Goal: Task Accomplishment & Management: Use online tool/utility

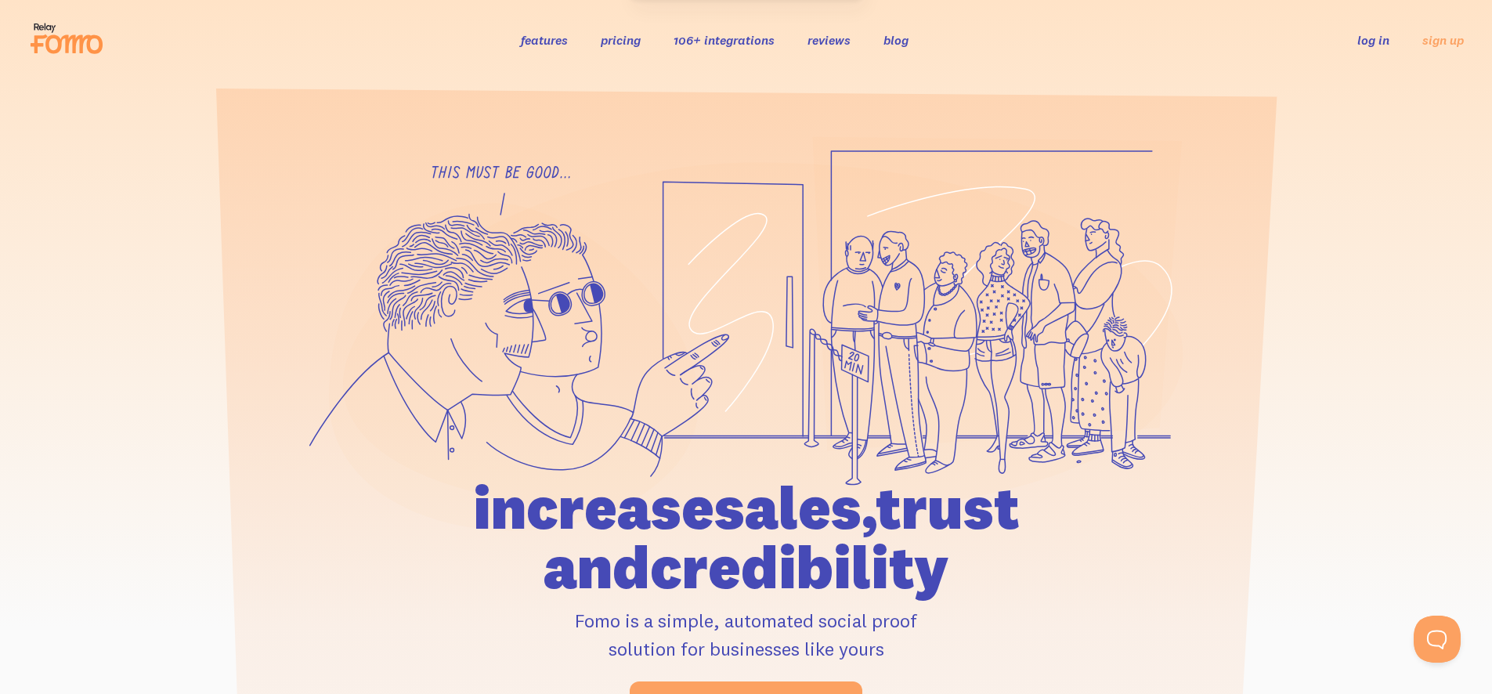
click at [1379, 33] on link "log in" at bounding box center [1374, 40] width 32 height 16
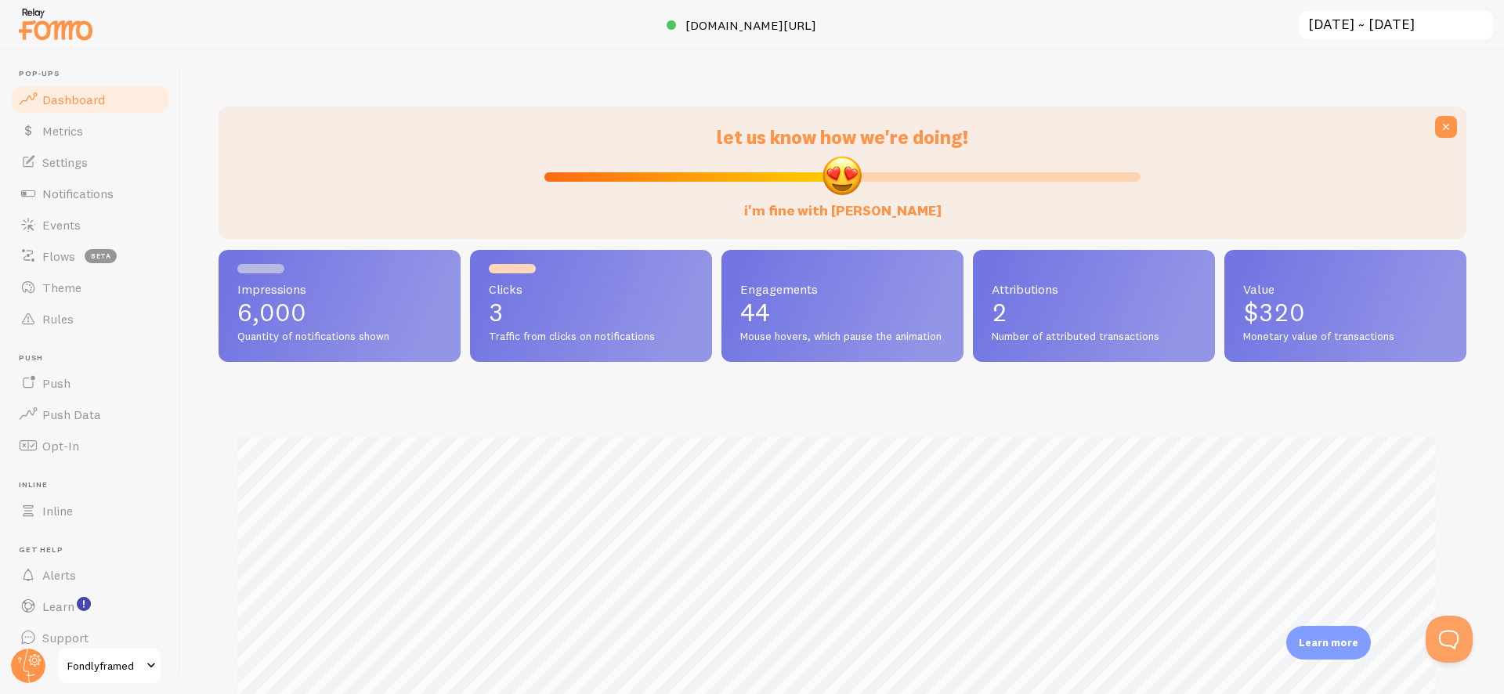
scroll to position [411, 1236]
click at [109, 233] on link "Events" at bounding box center [89, 224] width 161 height 31
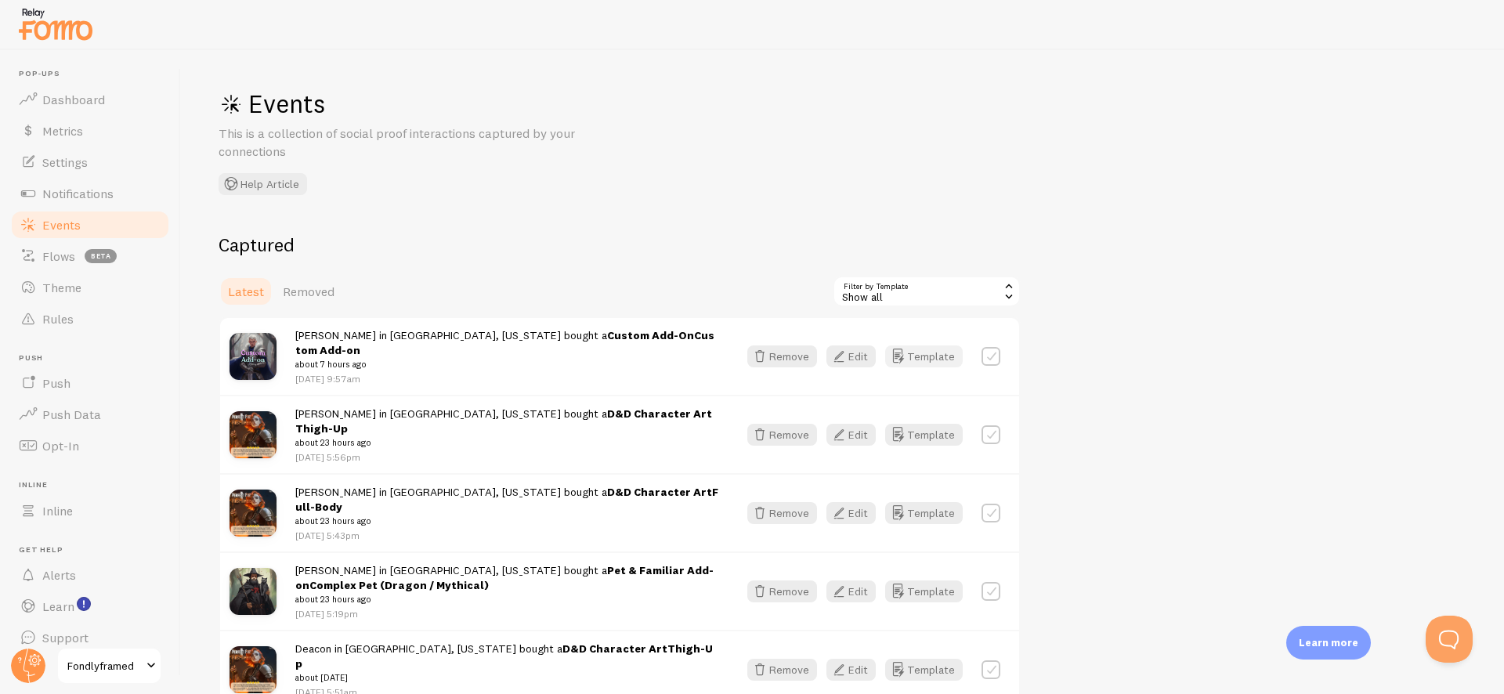
click at [908, 347] on button "Template" at bounding box center [924, 356] width 78 height 22
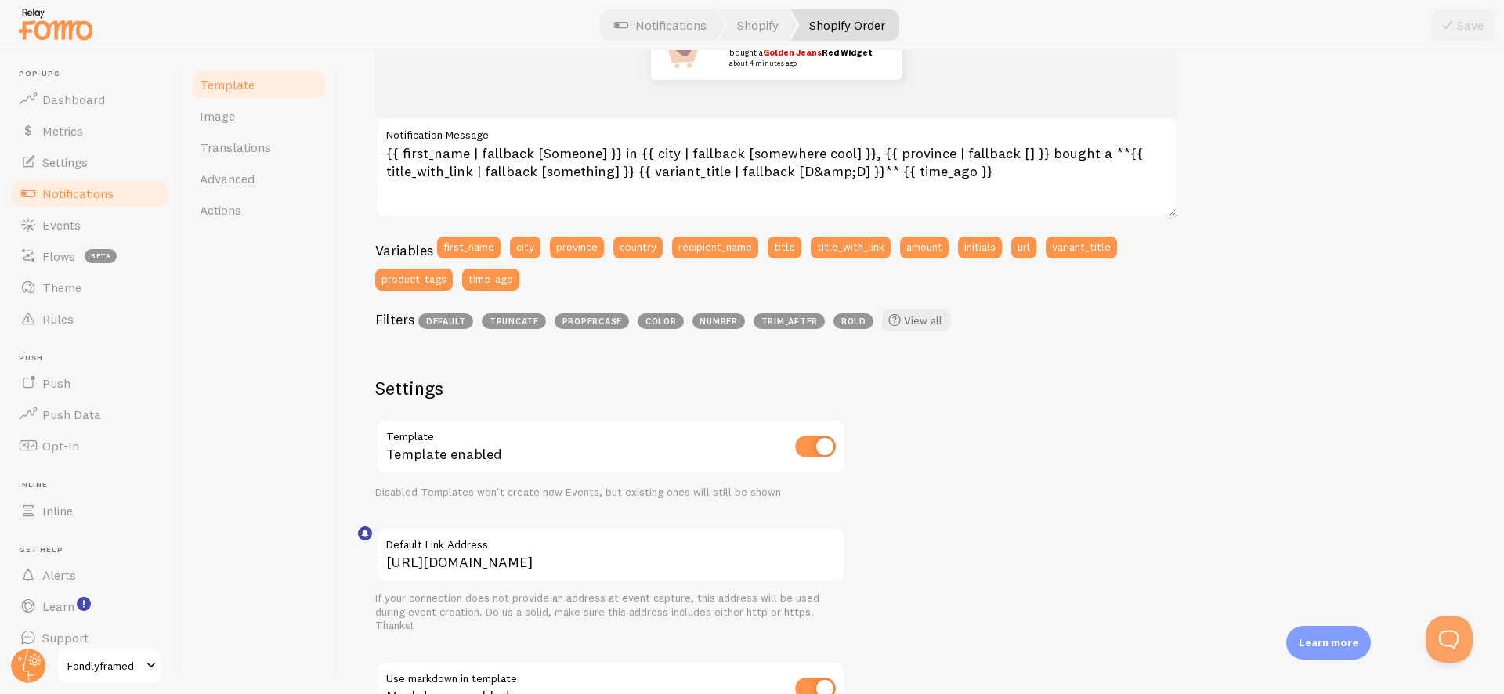
scroll to position [508, 0]
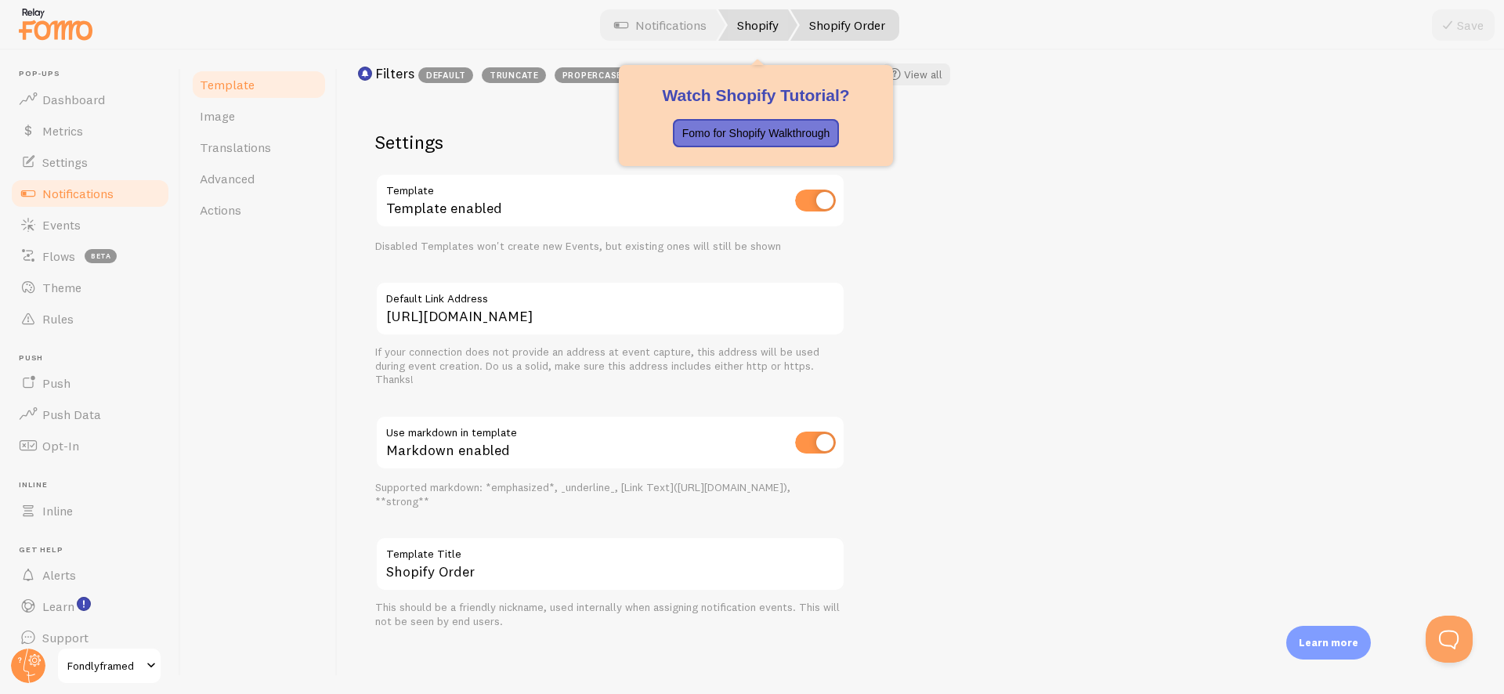
click at [729, 27] on link "Shopify" at bounding box center [757, 24] width 79 height 31
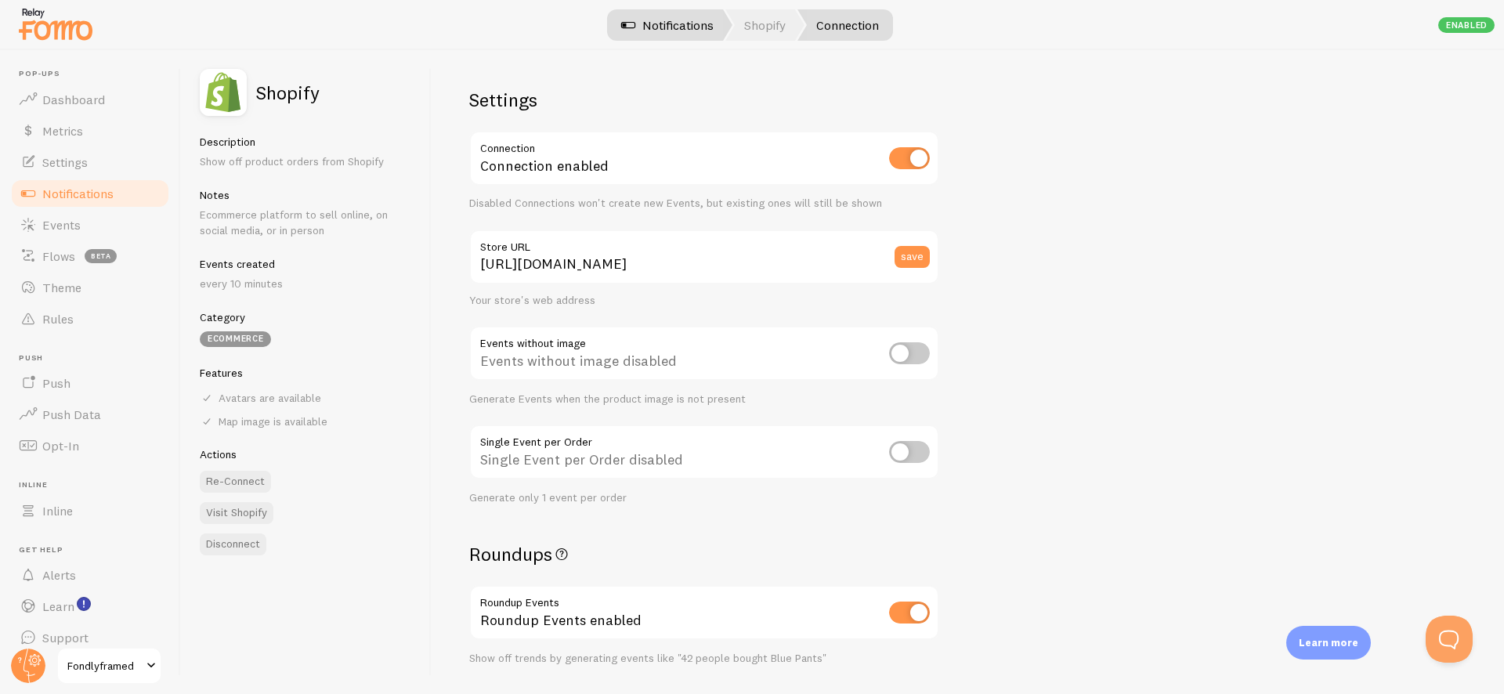
click at [632, 25] on span at bounding box center [628, 25] width 19 height 19
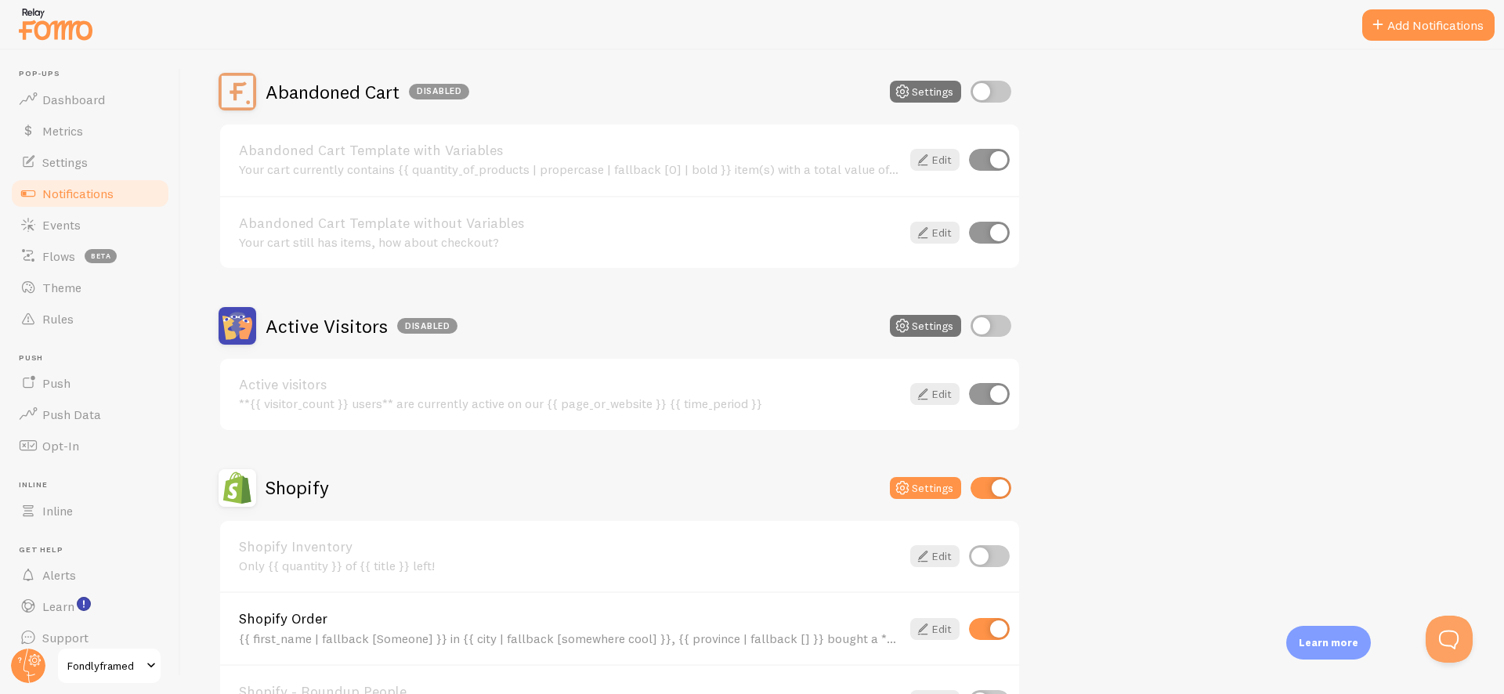
scroll to position [501, 0]
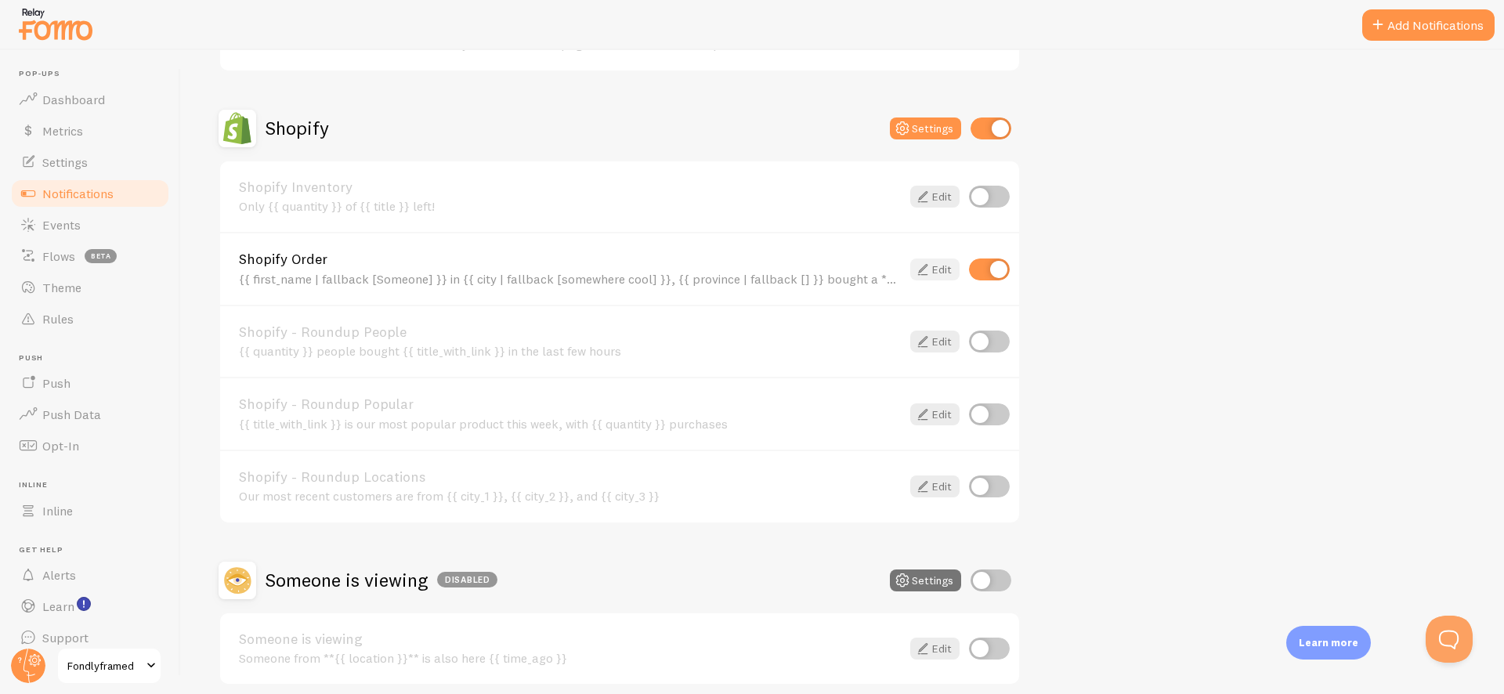
click at [920, 271] on icon at bounding box center [922, 269] width 19 height 19
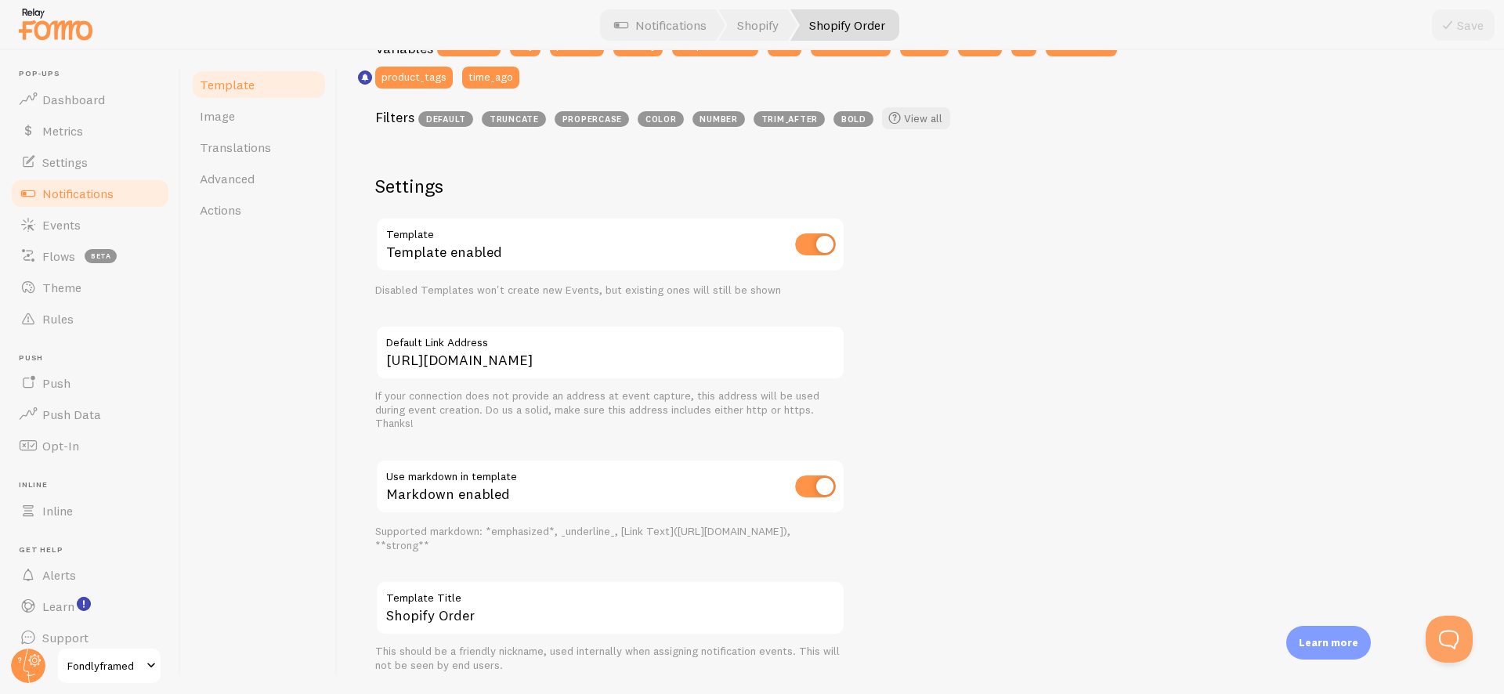
scroll to position [508, 0]
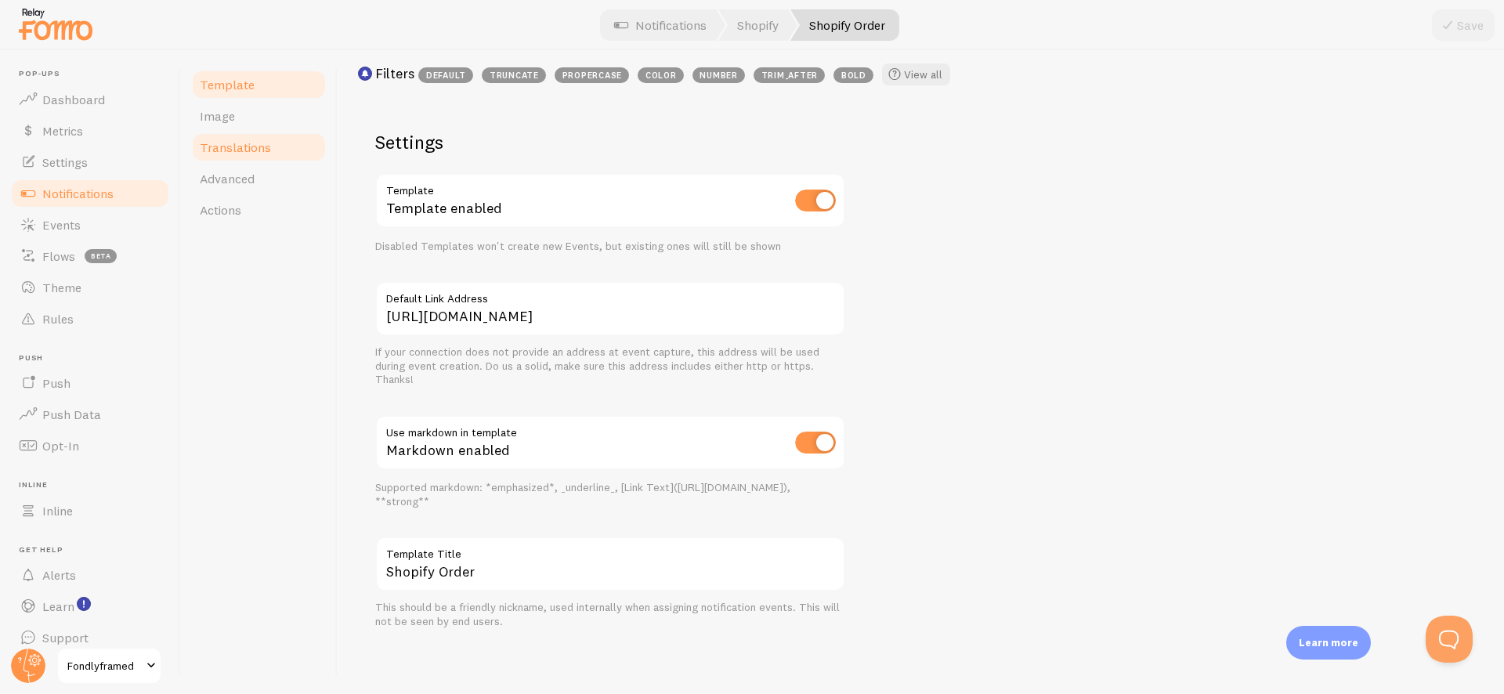
click at [277, 148] on link "Translations" at bounding box center [258, 147] width 137 height 31
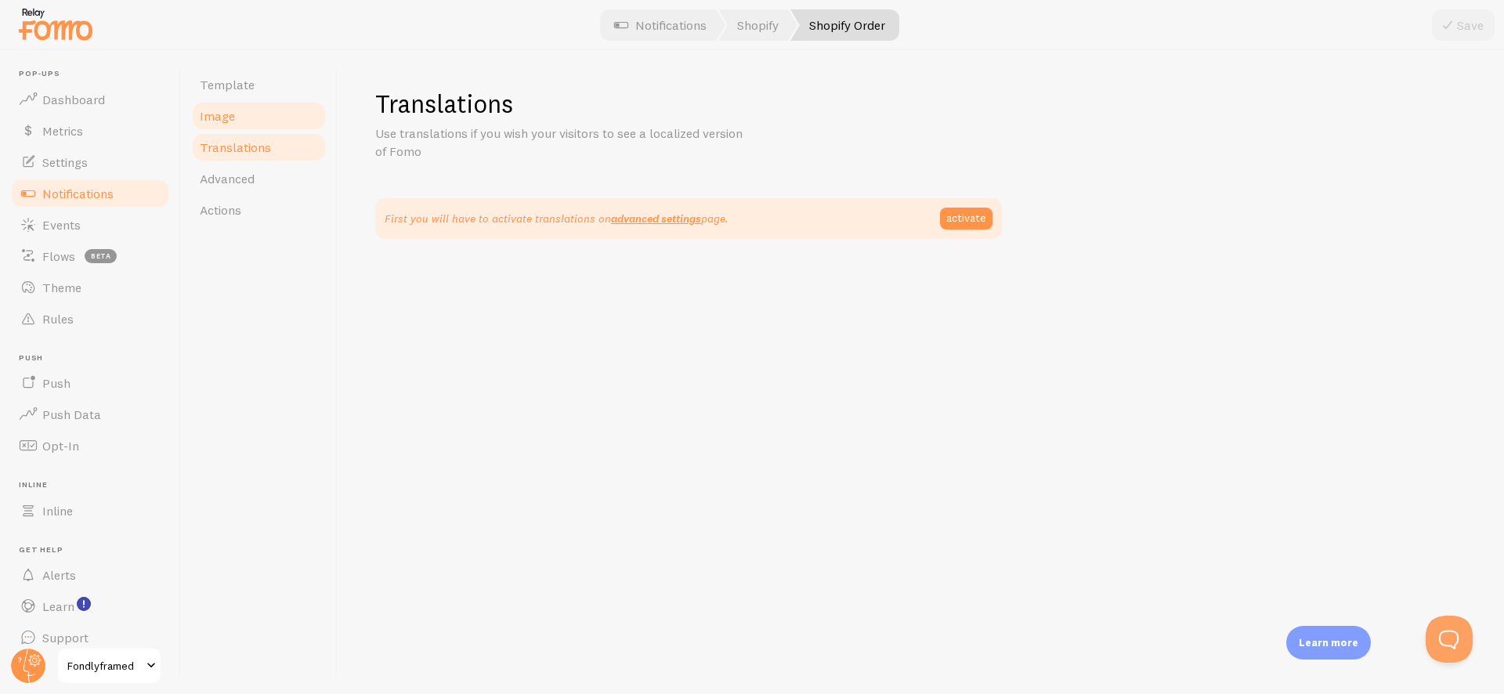
click at [277, 122] on link "Image" at bounding box center [258, 115] width 137 height 31
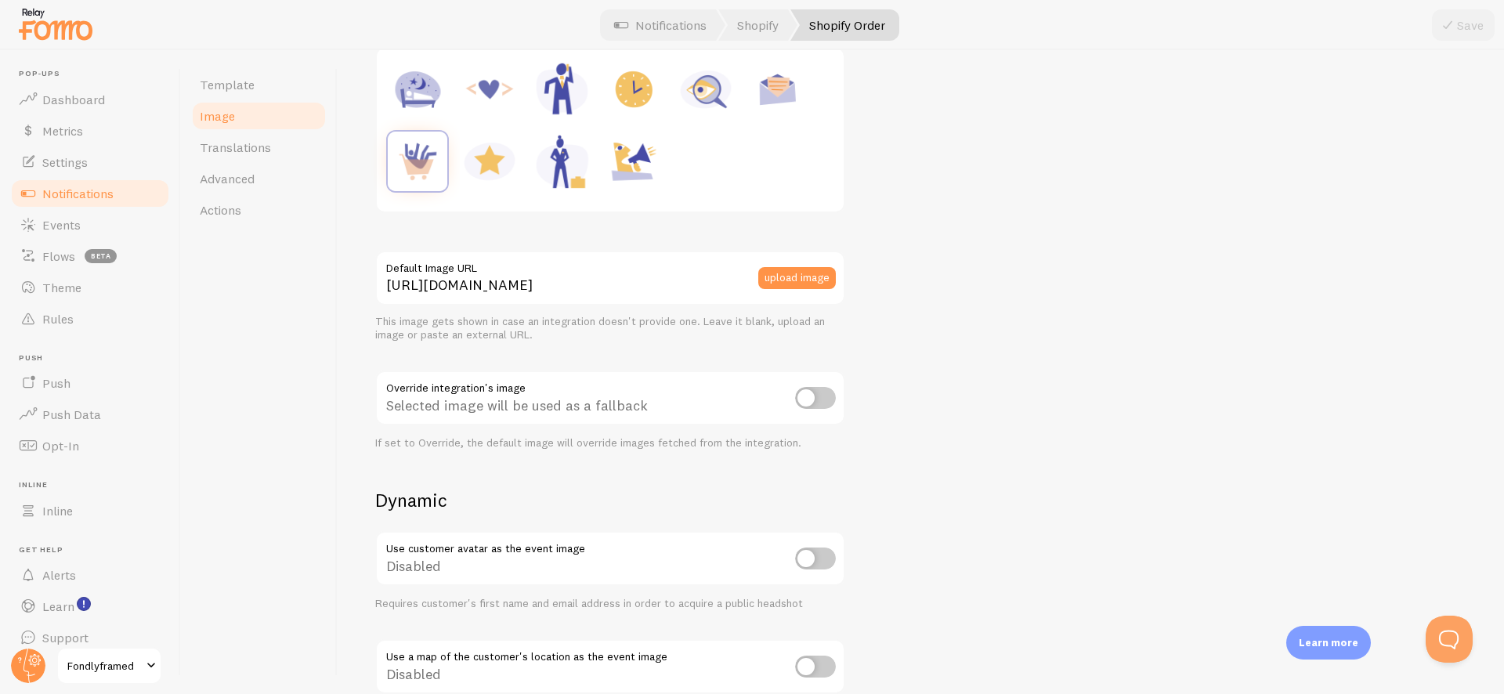
scroll to position [541, 0]
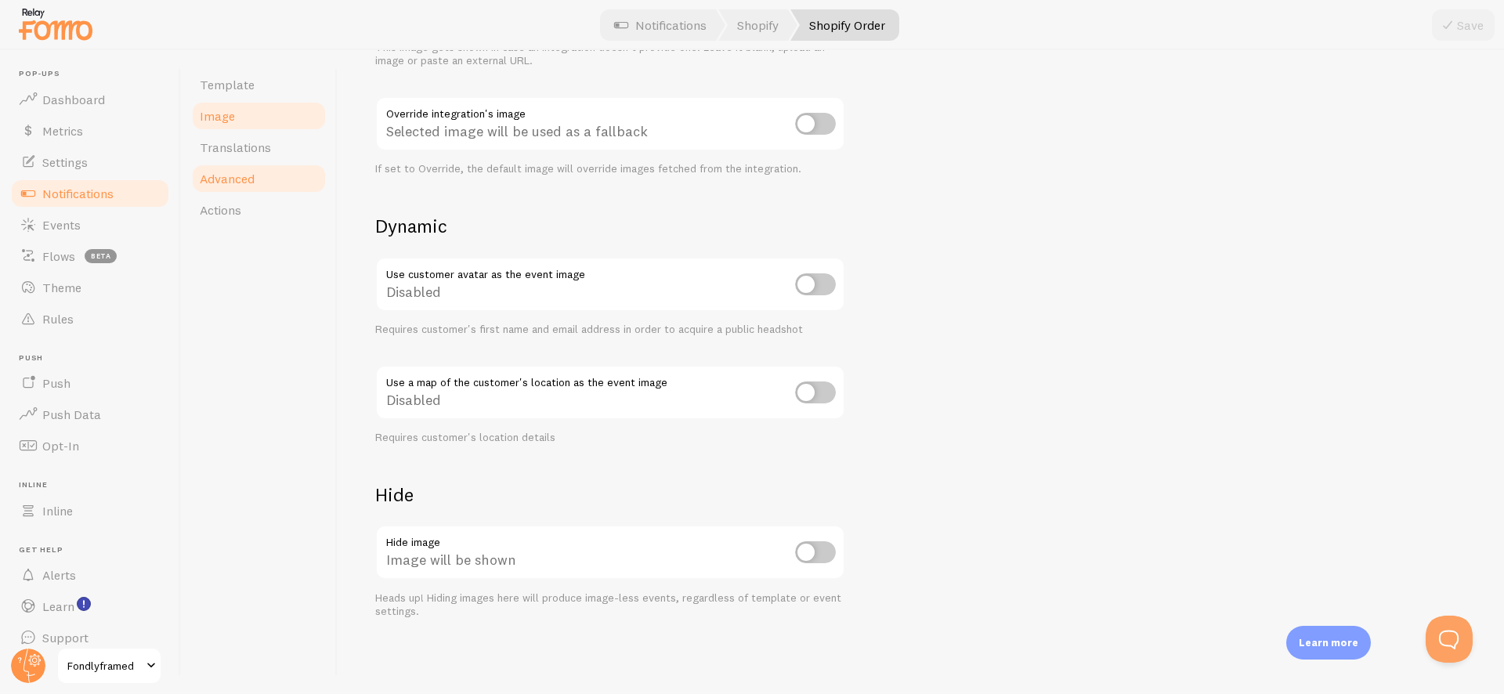
click at [241, 190] on link "Advanced" at bounding box center [258, 178] width 137 height 31
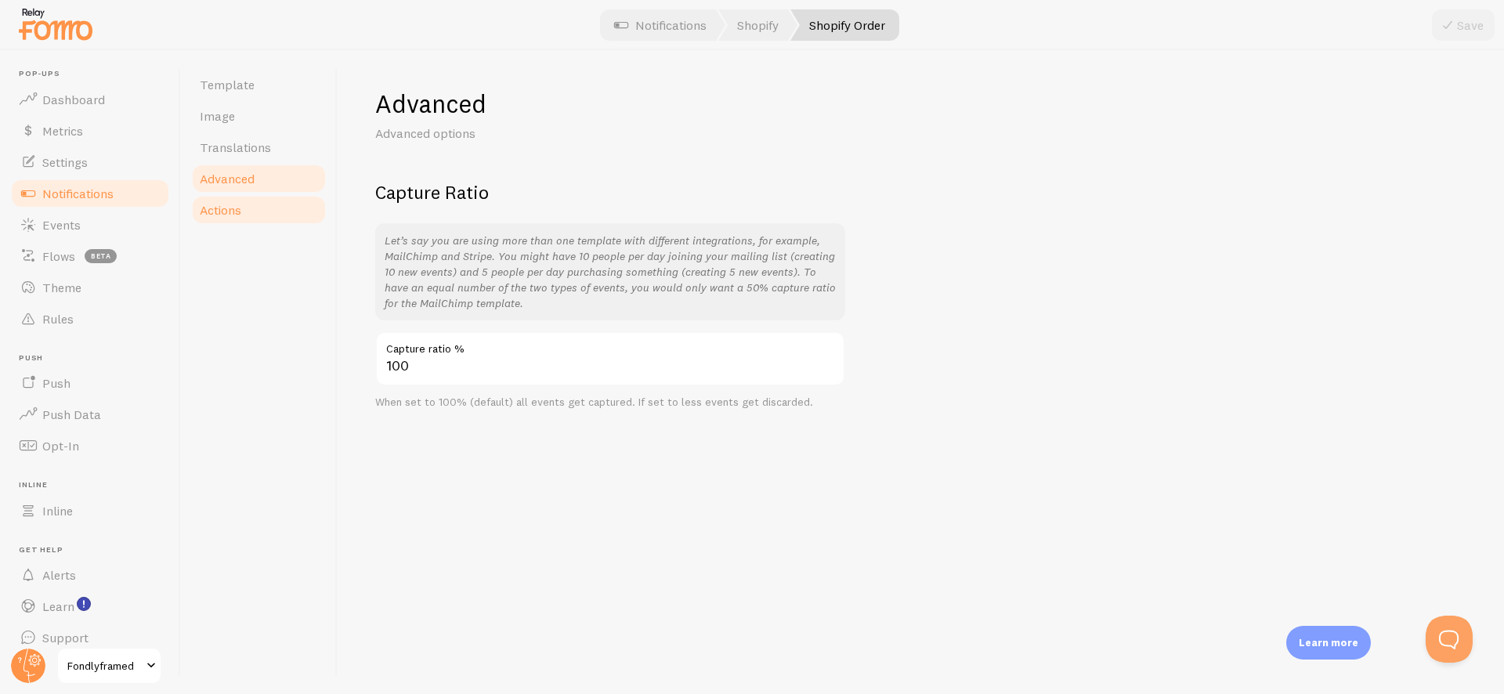
click at [242, 212] on link "Actions" at bounding box center [258, 209] width 137 height 31
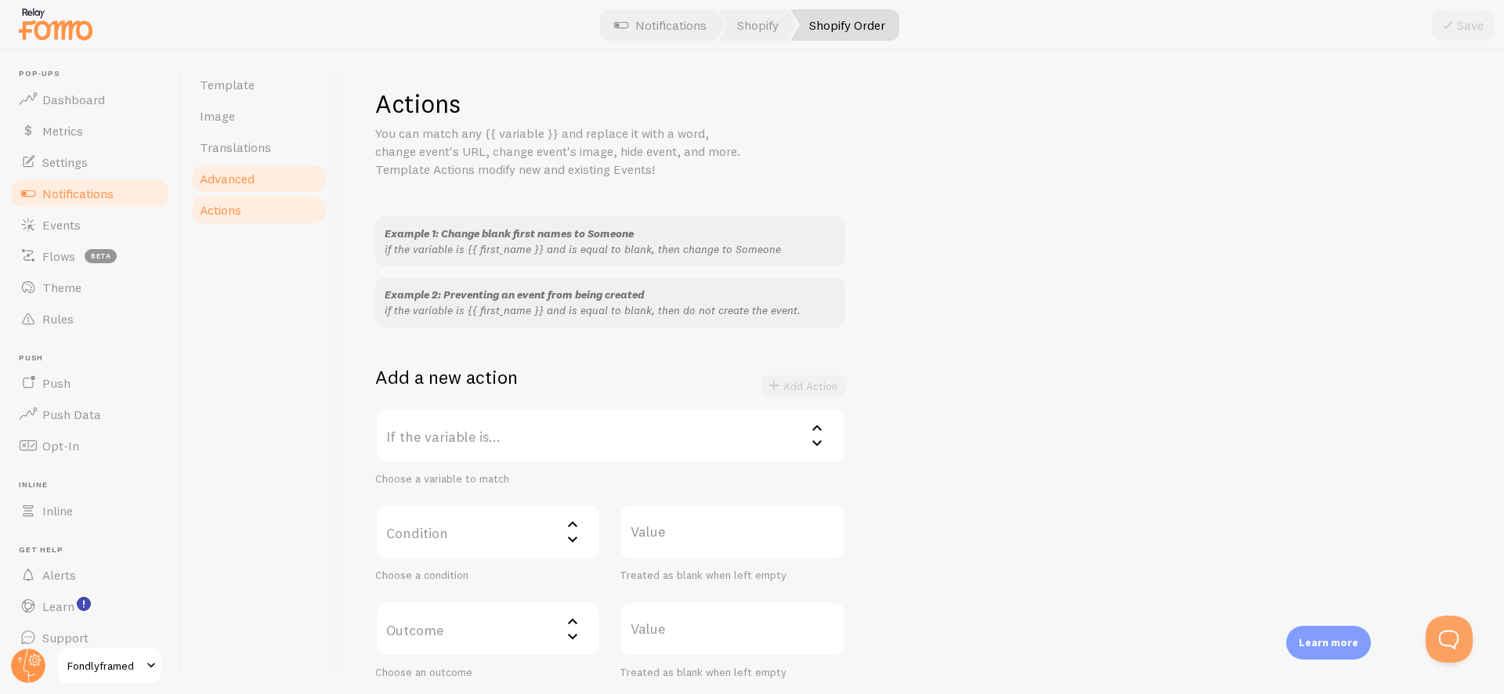
click at [251, 175] on span "Advanced" at bounding box center [227, 179] width 55 height 16
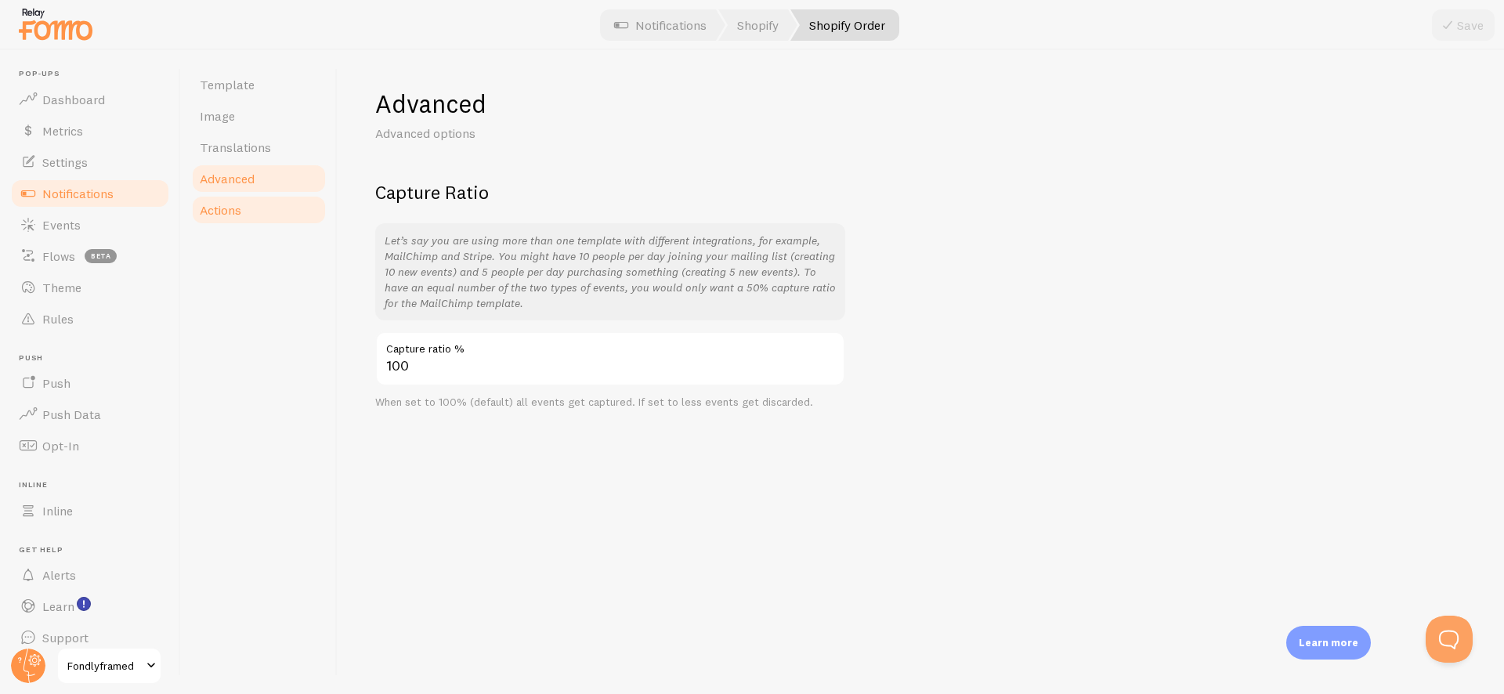
click at [249, 201] on link "Actions" at bounding box center [258, 209] width 137 height 31
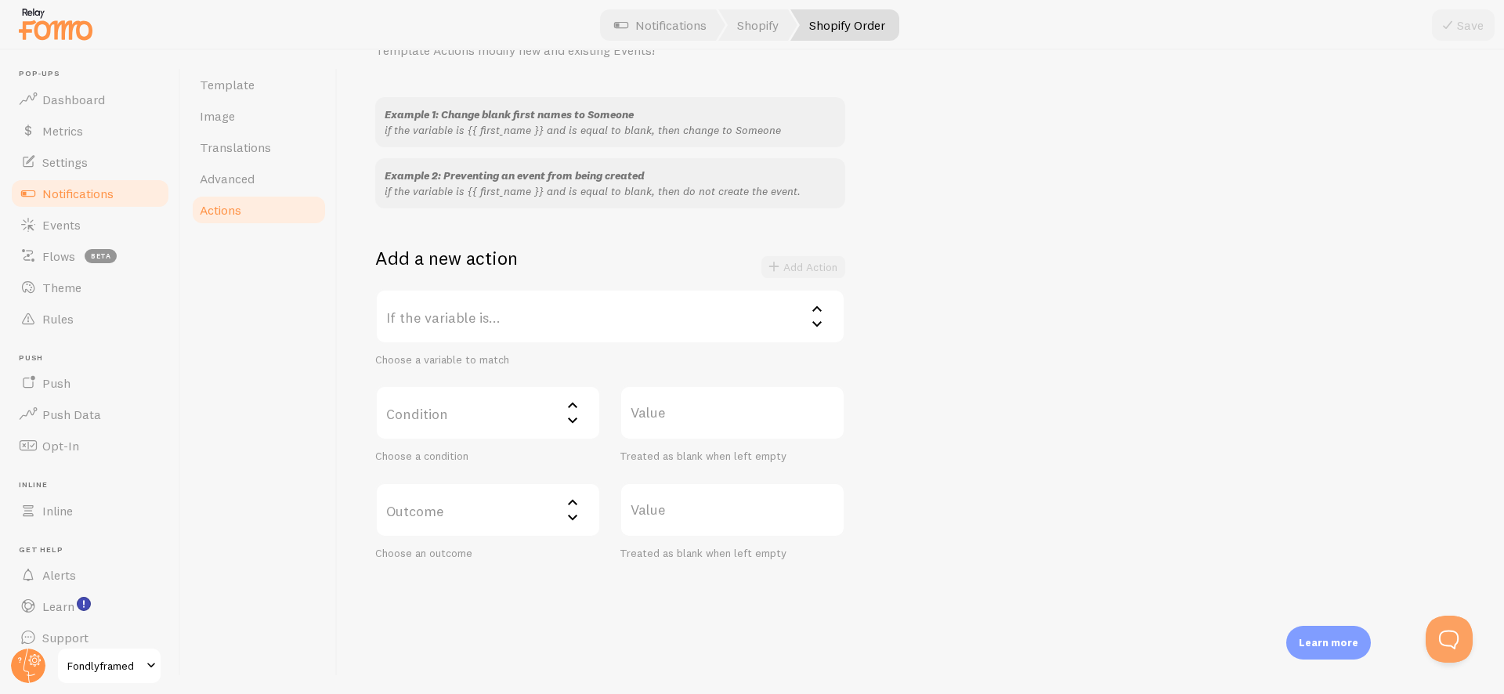
scroll to position [121, 0]
click at [398, 311] on label "If the variable is..." at bounding box center [610, 315] width 470 height 55
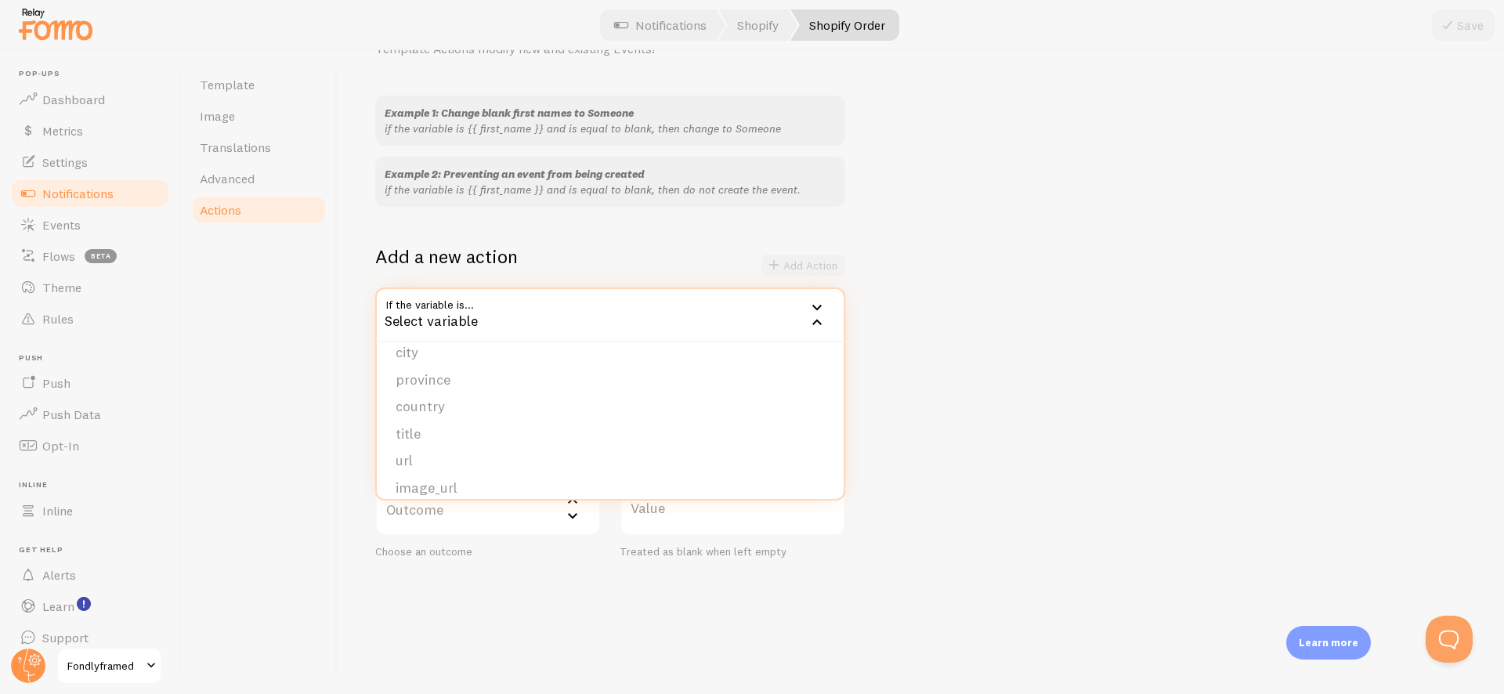
scroll to position [241, 0]
click at [483, 479] on li "product_tags" at bounding box center [610, 475] width 467 height 27
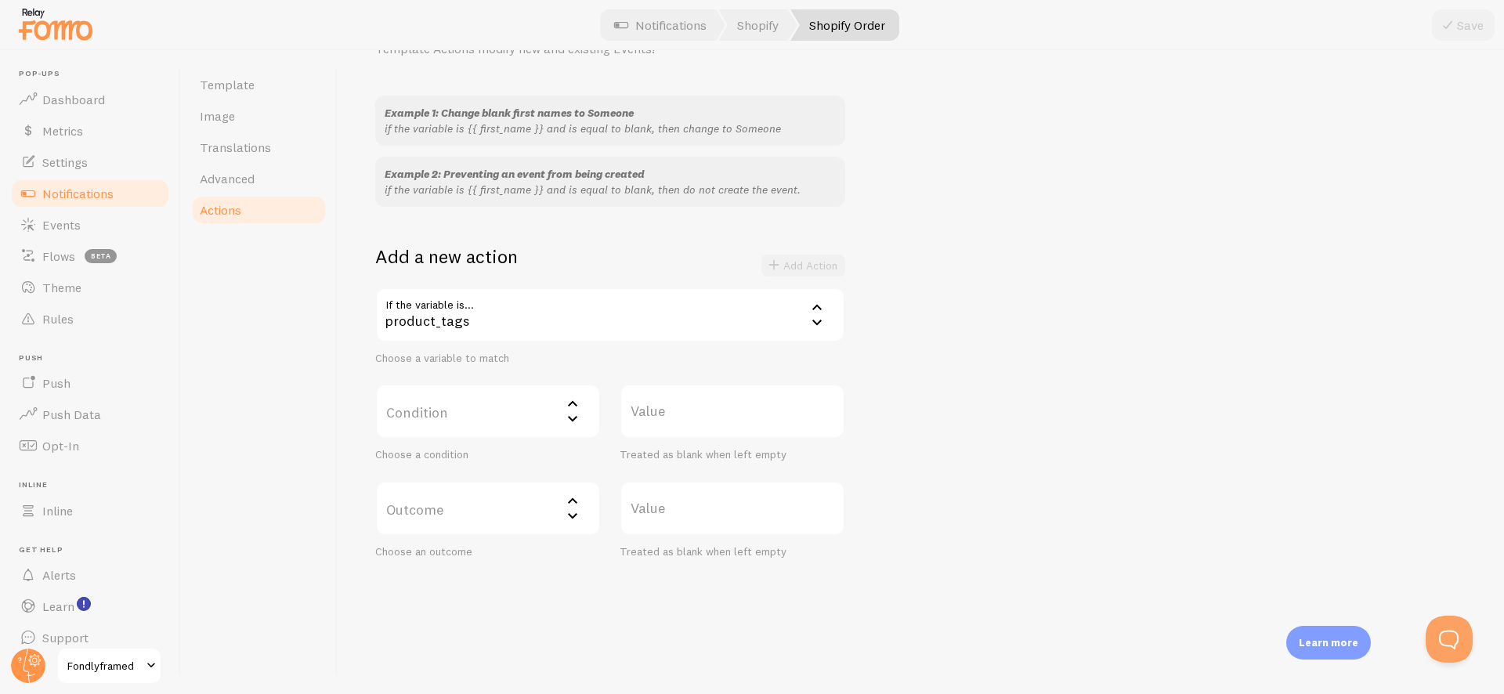
click at [496, 411] on label "Condition" at bounding box center [488, 411] width 226 height 55
click at [478, 537] on li "does not contain" at bounding box center [488, 543] width 222 height 27
click at [642, 409] on label "Value" at bounding box center [733, 411] width 226 height 55
click at [642, 409] on input "Value" at bounding box center [733, 411] width 226 height 55
click at [432, 511] on label "Outcome" at bounding box center [488, 508] width 226 height 55
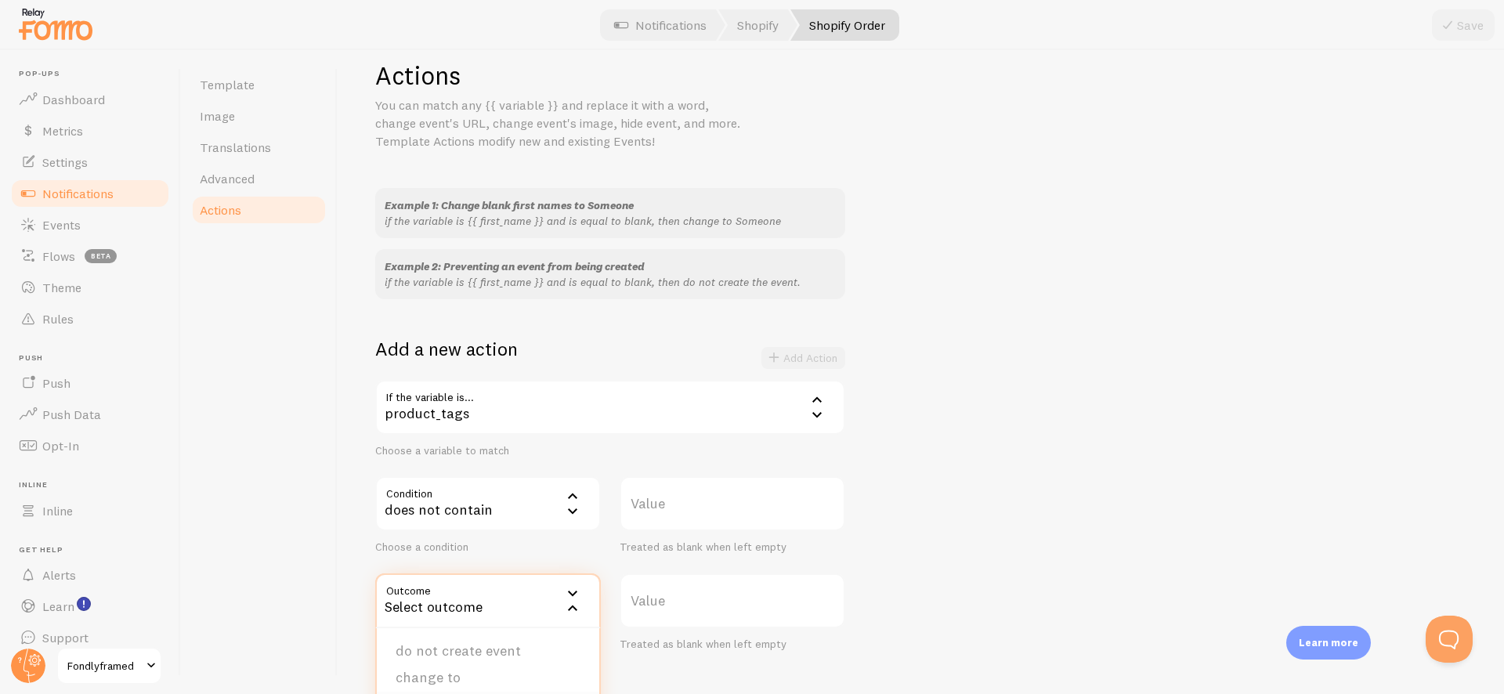
scroll to position [121, 0]
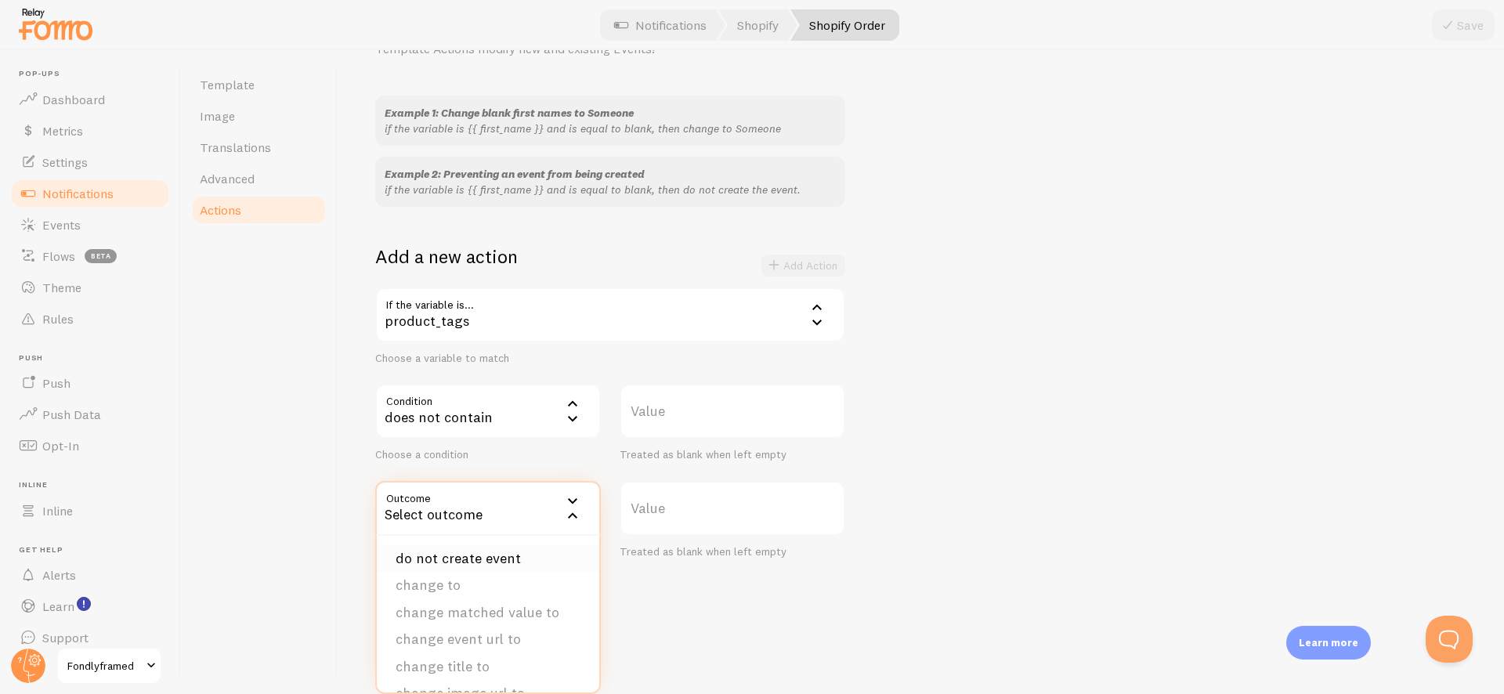
click at [485, 563] on li "do not create event" at bounding box center [488, 558] width 222 height 27
click at [668, 410] on label "Value" at bounding box center [733, 411] width 226 height 55
click at [668, 410] on input "Value" at bounding box center [733, 411] width 226 height 55
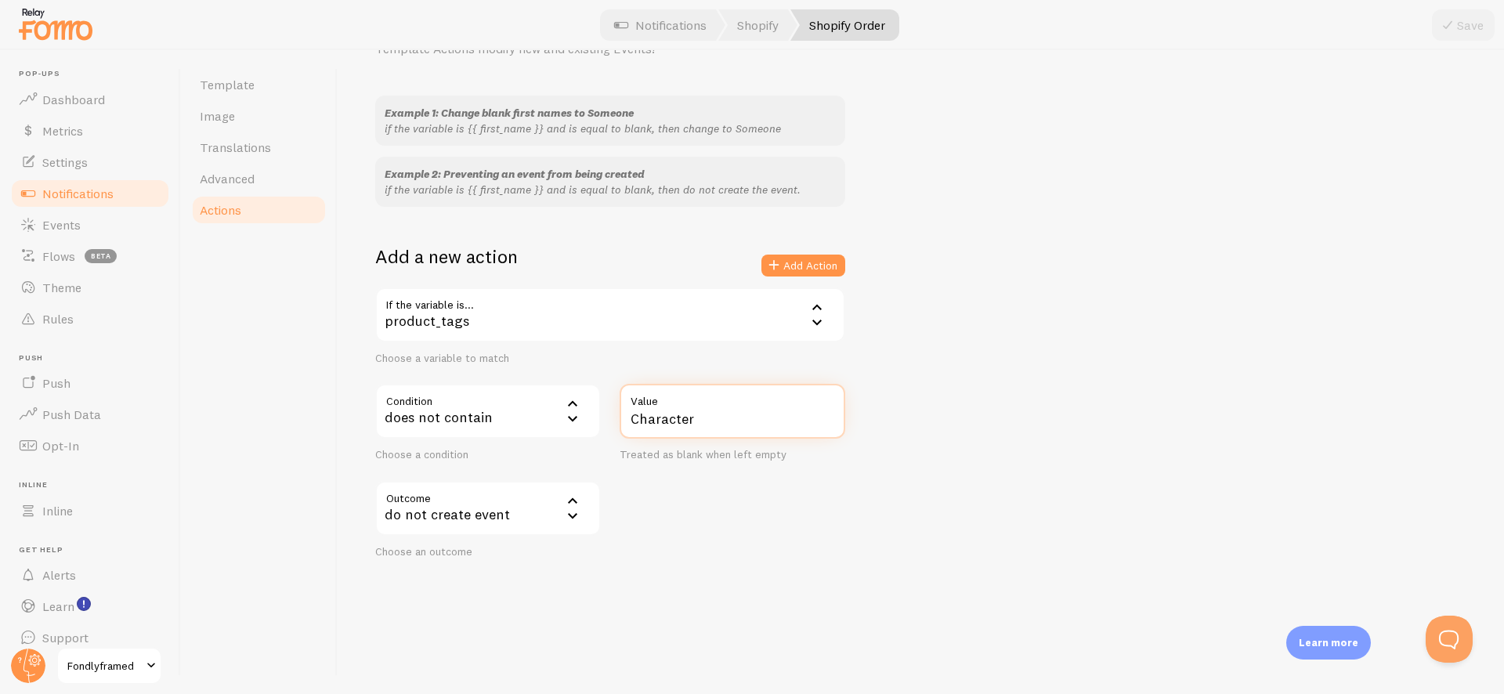
type input "Character"
drag, startPoint x: 1008, startPoint y: 421, endPoint x: 906, endPoint y: 348, distance: 124.6
click at [1007, 421] on div "Example 1: Change blank first names to Someone if the variable is {{ first_name…" at bounding box center [920, 327] width 1091 height 463
click at [802, 276] on button "Add Action" at bounding box center [804, 266] width 84 height 22
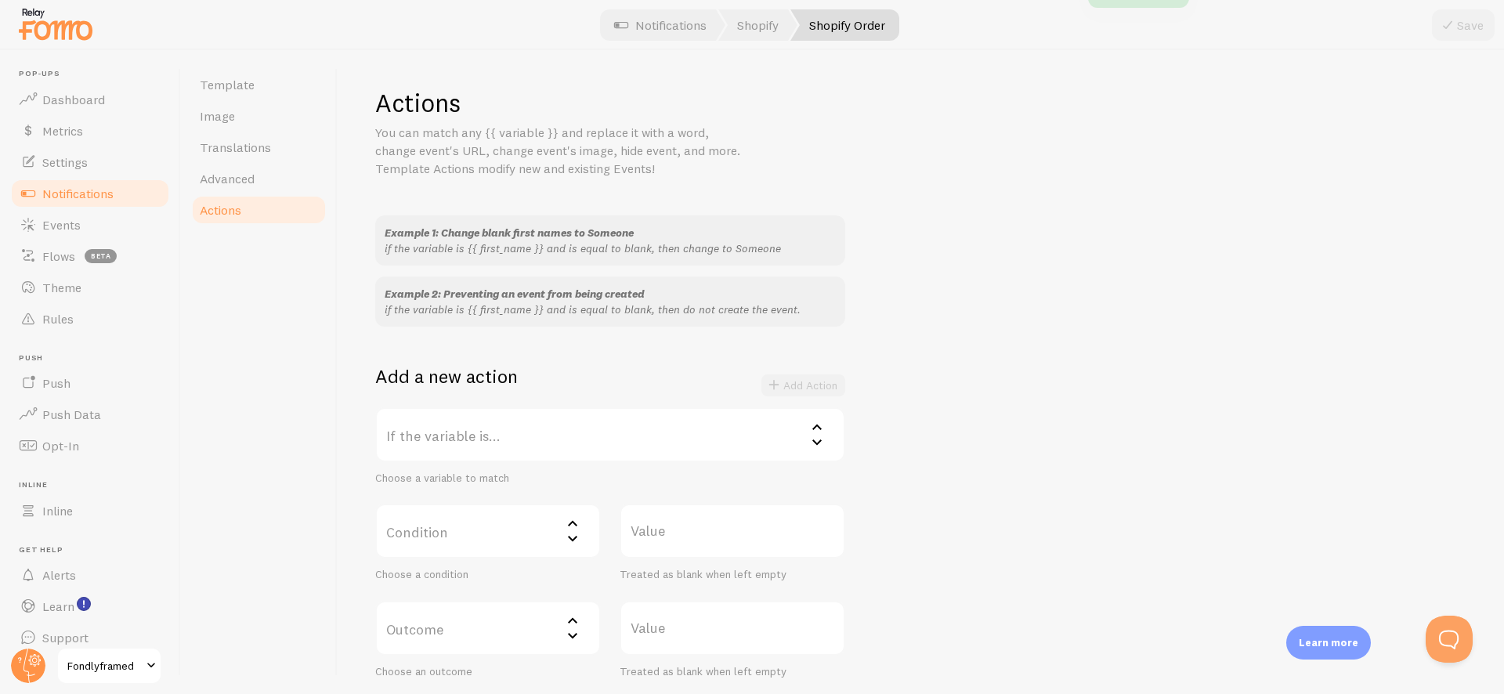
scroll to position [0, 0]
drag, startPoint x: 373, startPoint y: 310, endPoint x: 805, endPoint y: 327, distance: 432.0
click at [805, 327] on div "Actions You can match any {{ variable }} and replace it with a word, change eve…" at bounding box center [921, 372] width 1167 height 644
click at [616, 250] on p "if the variable is {{ first_name }} and is equal to blank, then change to Someo…" at bounding box center [610, 249] width 451 height 16
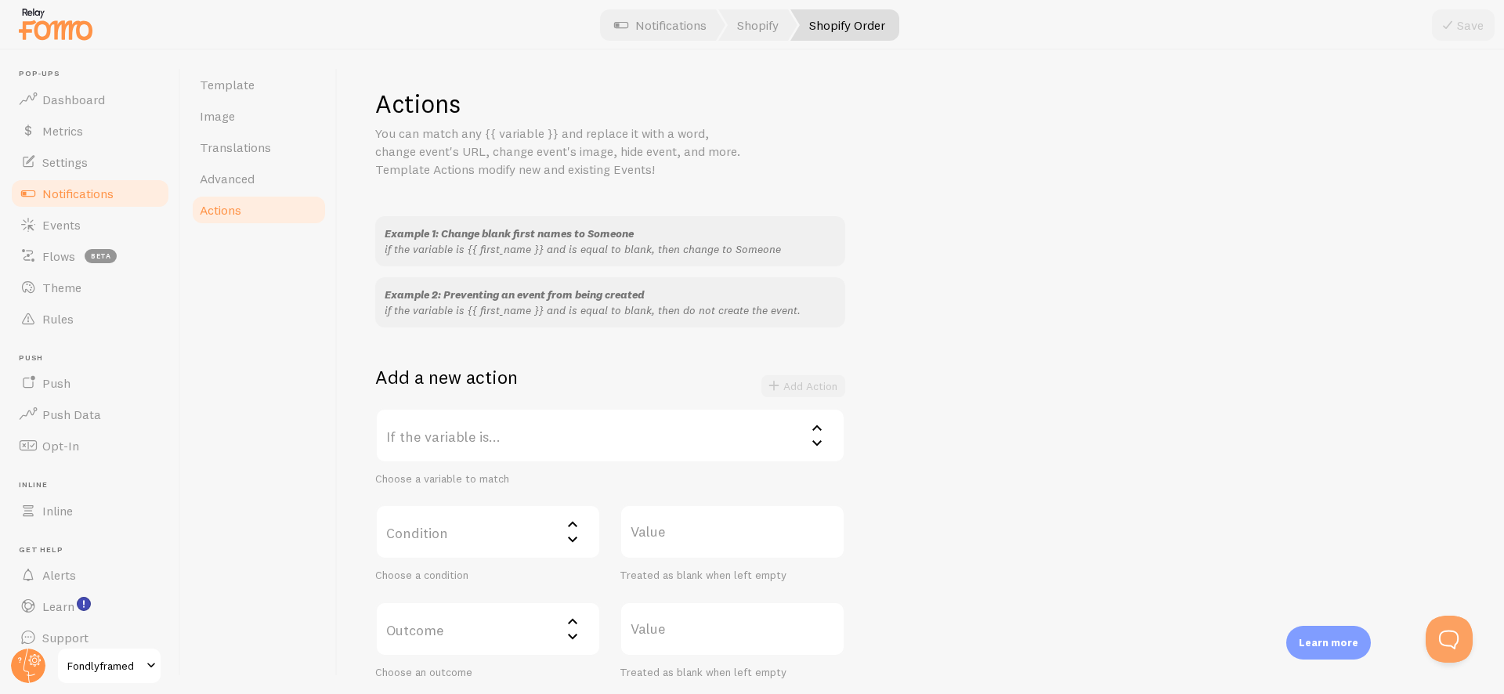
click at [616, 256] on p "if the variable is {{ first_name }} and is equal to blank, then change to Someo…" at bounding box center [610, 249] width 451 height 16
click at [630, 248] on p "if the variable is {{ first_name }} and is equal to blank, then change to Someo…" at bounding box center [610, 249] width 451 height 16
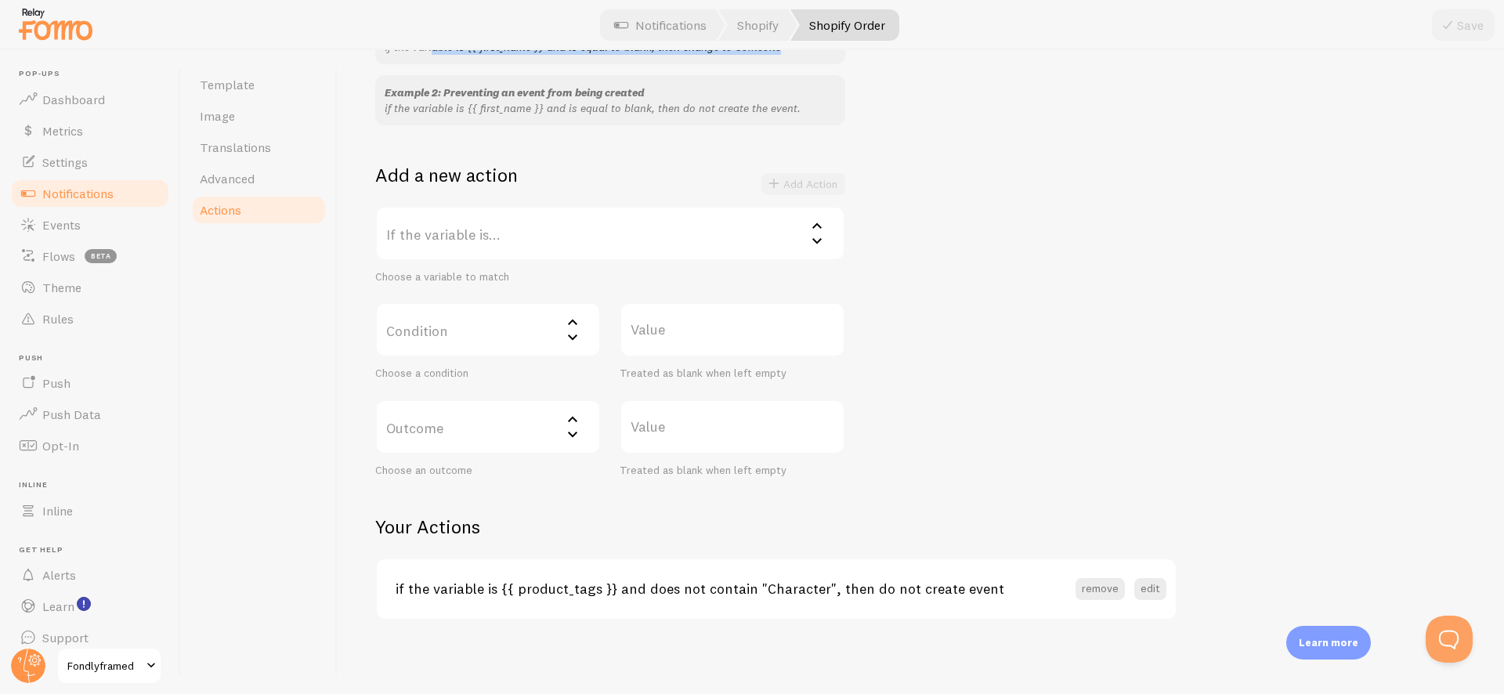
scroll to position [204, 0]
click at [470, 339] on label "Condition" at bounding box center [488, 328] width 226 height 55
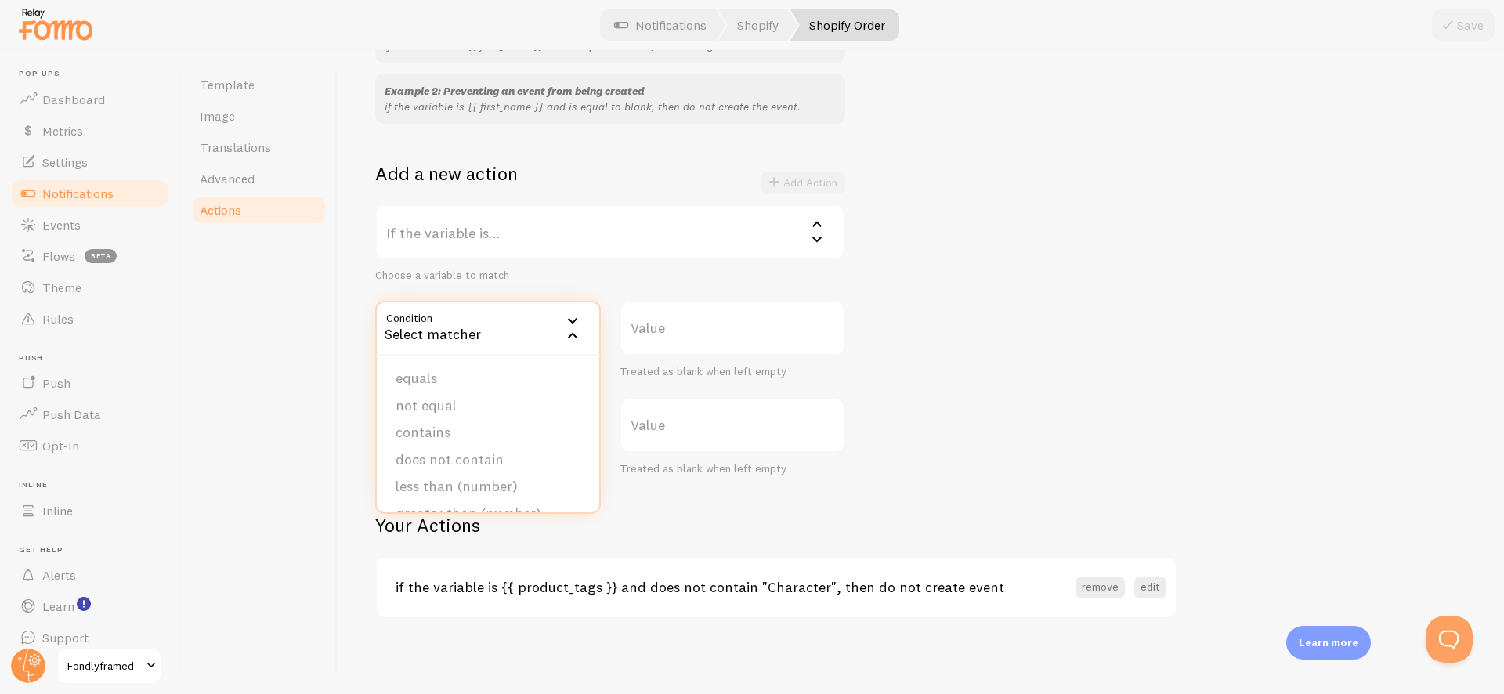
drag, startPoint x: 238, startPoint y: 250, endPoint x: 253, endPoint y: 251, distance: 15.0
click at [241, 250] on div "Template Image Translations Advanced Actions" at bounding box center [259, 372] width 157 height 644
click at [486, 224] on label "If the variable is..." at bounding box center [610, 231] width 470 height 55
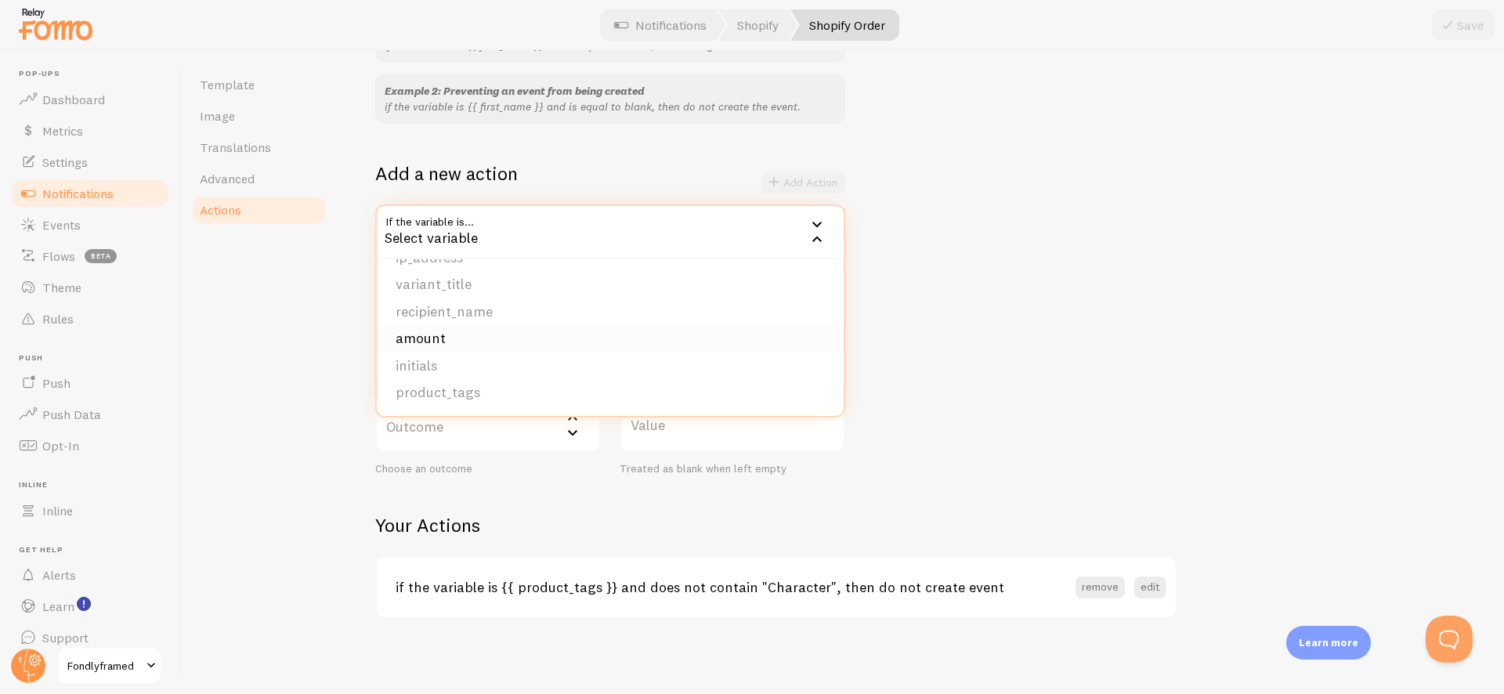
click at [495, 337] on li "amount" at bounding box center [610, 338] width 467 height 27
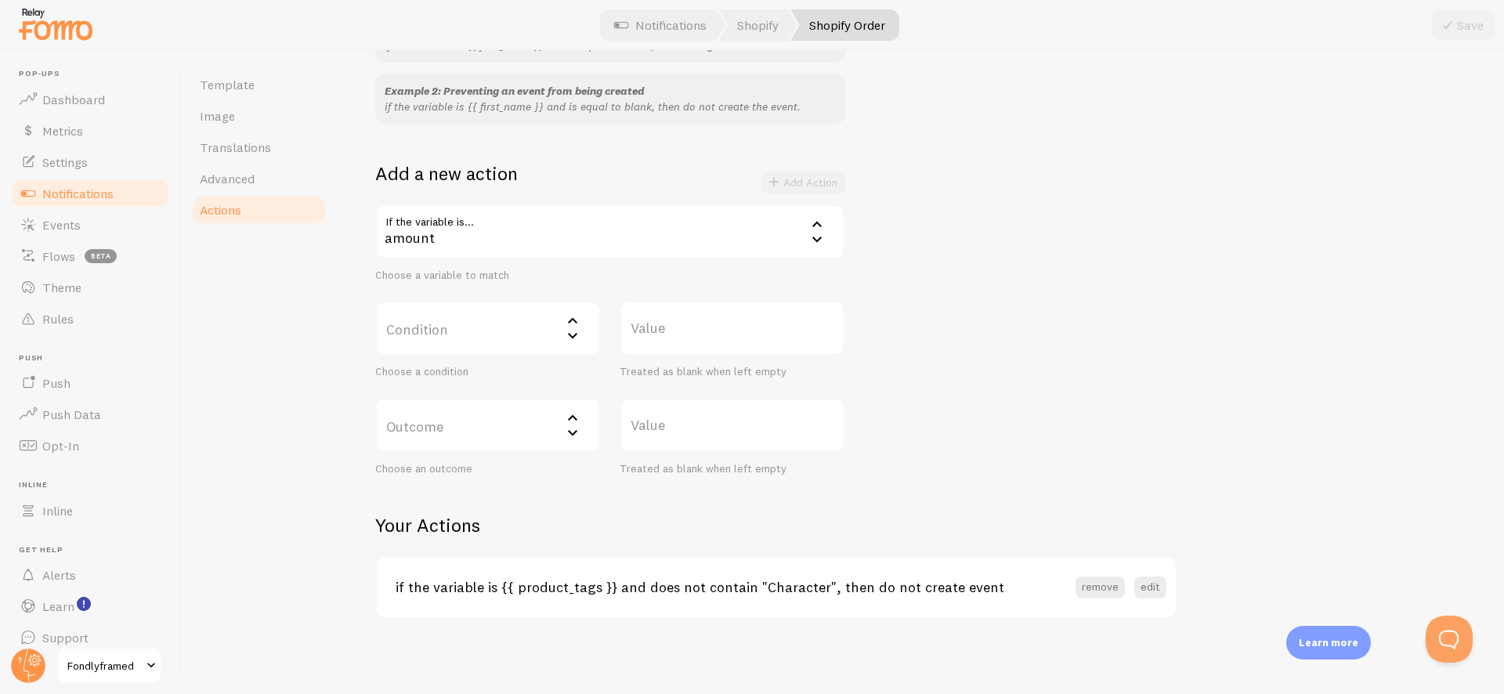
click at [494, 342] on label "Condition" at bounding box center [488, 328] width 226 height 55
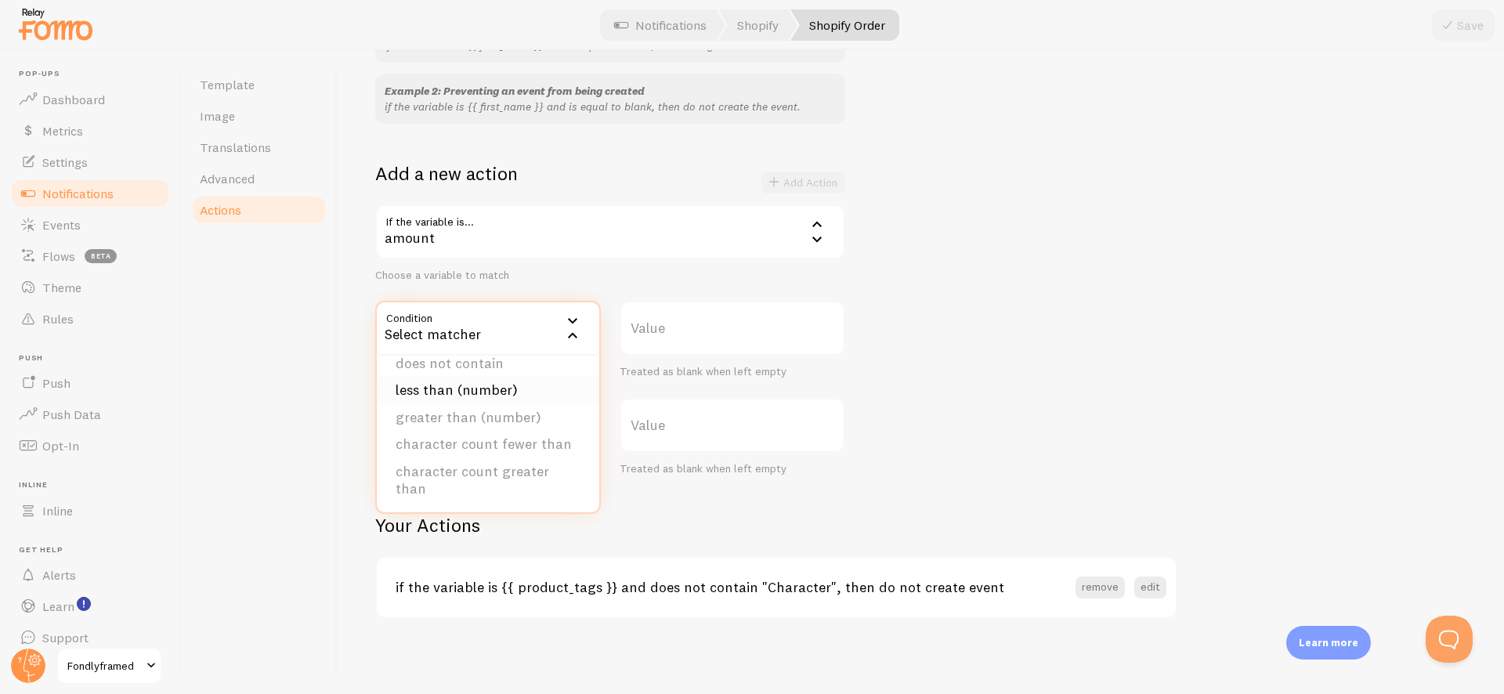
click at [508, 391] on li "less than (number)" at bounding box center [488, 390] width 222 height 27
click at [675, 316] on label "Value" at bounding box center [733, 328] width 226 height 55
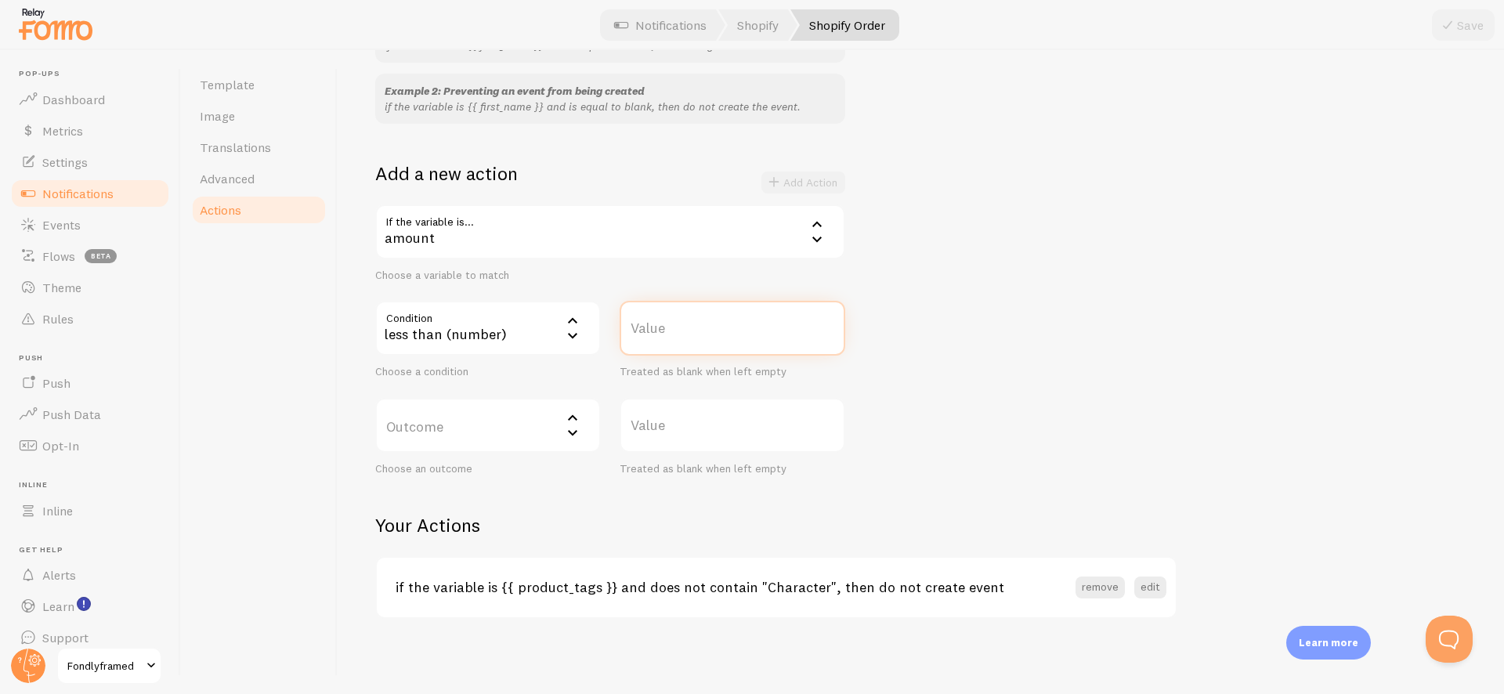
click at [675, 316] on input "Value" at bounding box center [733, 328] width 226 height 55
click at [674, 324] on label "Value" at bounding box center [733, 328] width 226 height 55
click at [674, 324] on input "Value" at bounding box center [733, 328] width 226 height 55
type input "99"
click at [1038, 334] on div "Example 1: Change blank first names to Someone if the variable is {{ first_name…" at bounding box center [920, 244] width 1091 height 463
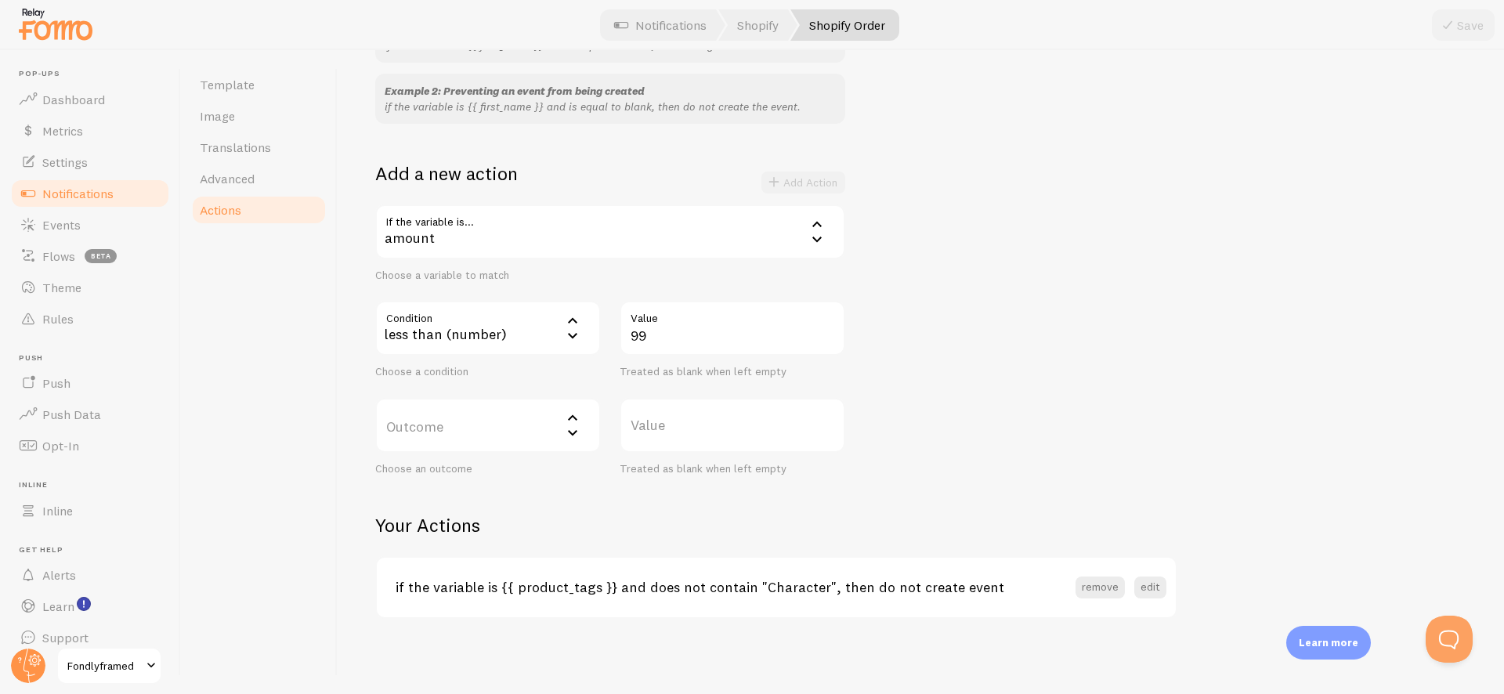
click at [553, 412] on label "Outcome" at bounding box center [488, 425] width 226 height 55
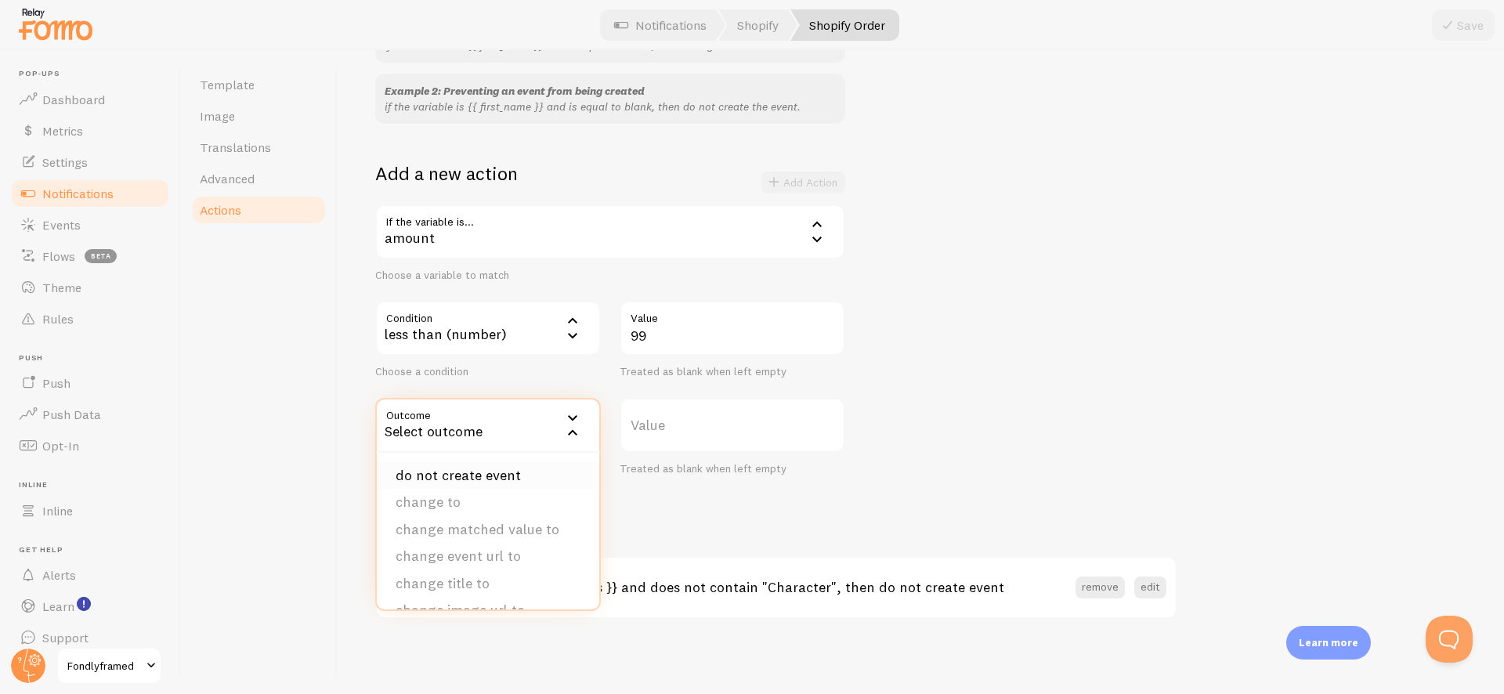
click at [540, 470] on li "do not create event" at bounding box center [488, 475] width 222 height 27
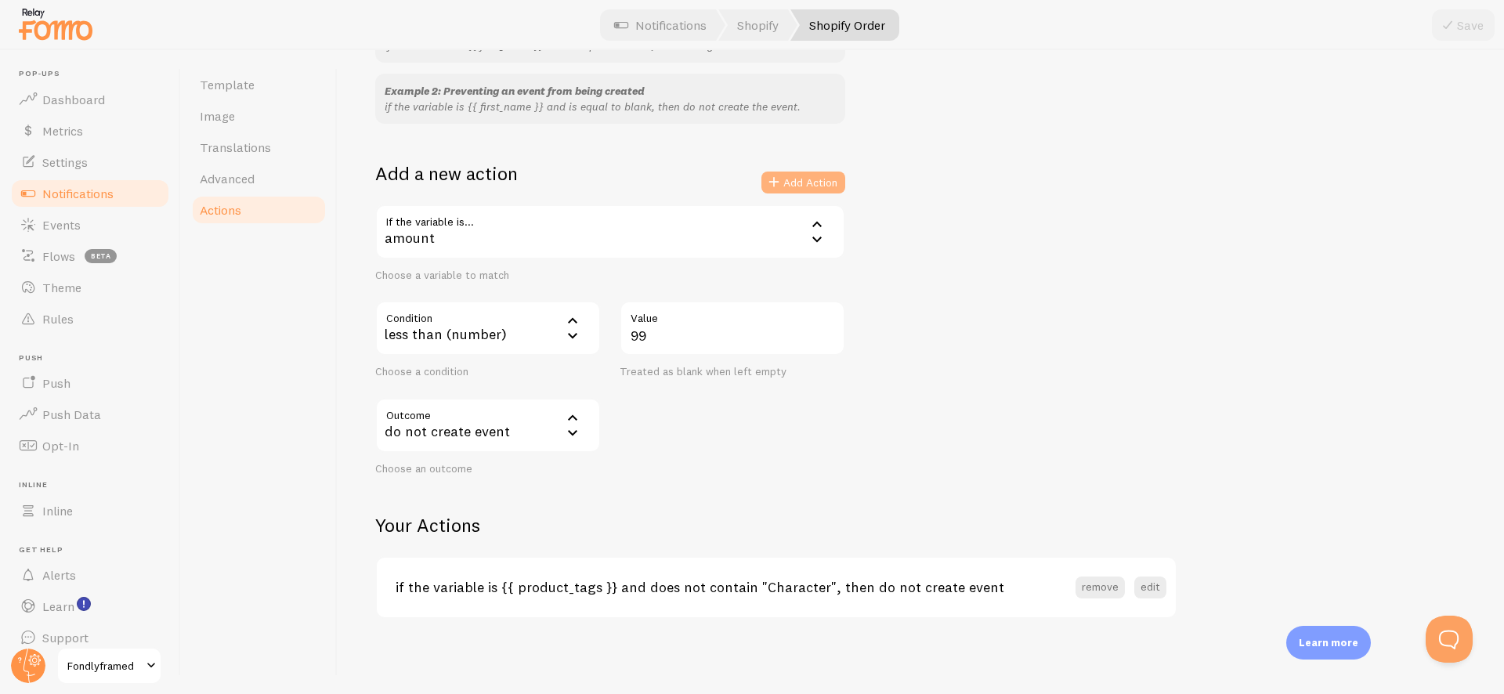
click at [785, 175] on button "Add Action" at bounding box center [804, 183] width 84 height 22
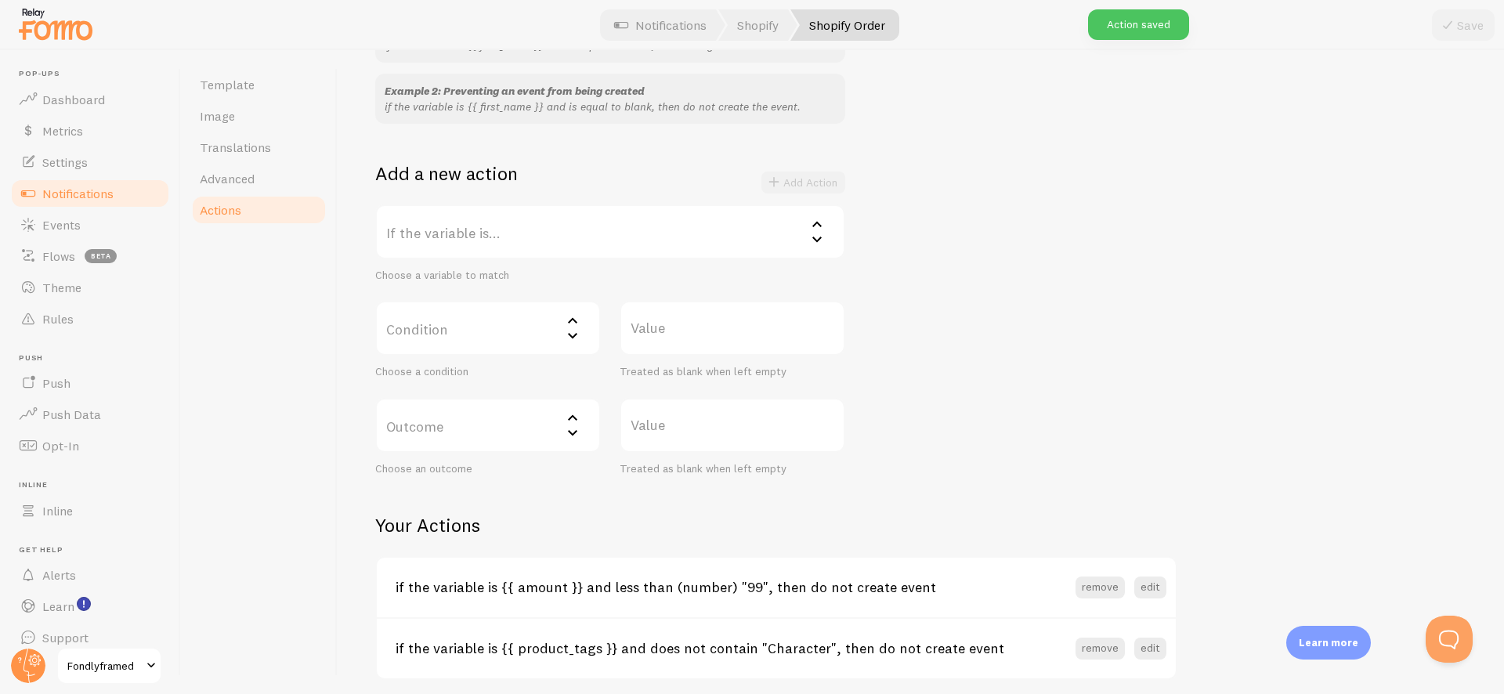
click at [1065, 582] on h3 "if the variable is {{ amount }} and less than (number) "99", then do not create…" at bounding box center [736, 587] width 680 height 18
click at [1091, 648] on button "remove" at bounding box center [1100, 649] width 49 height 22
click at [982, 413] on div "Example 1: Change blank first names to Someone if the variable is {{ first_name…" at bounding box center [920, 244] width 1091 height 463
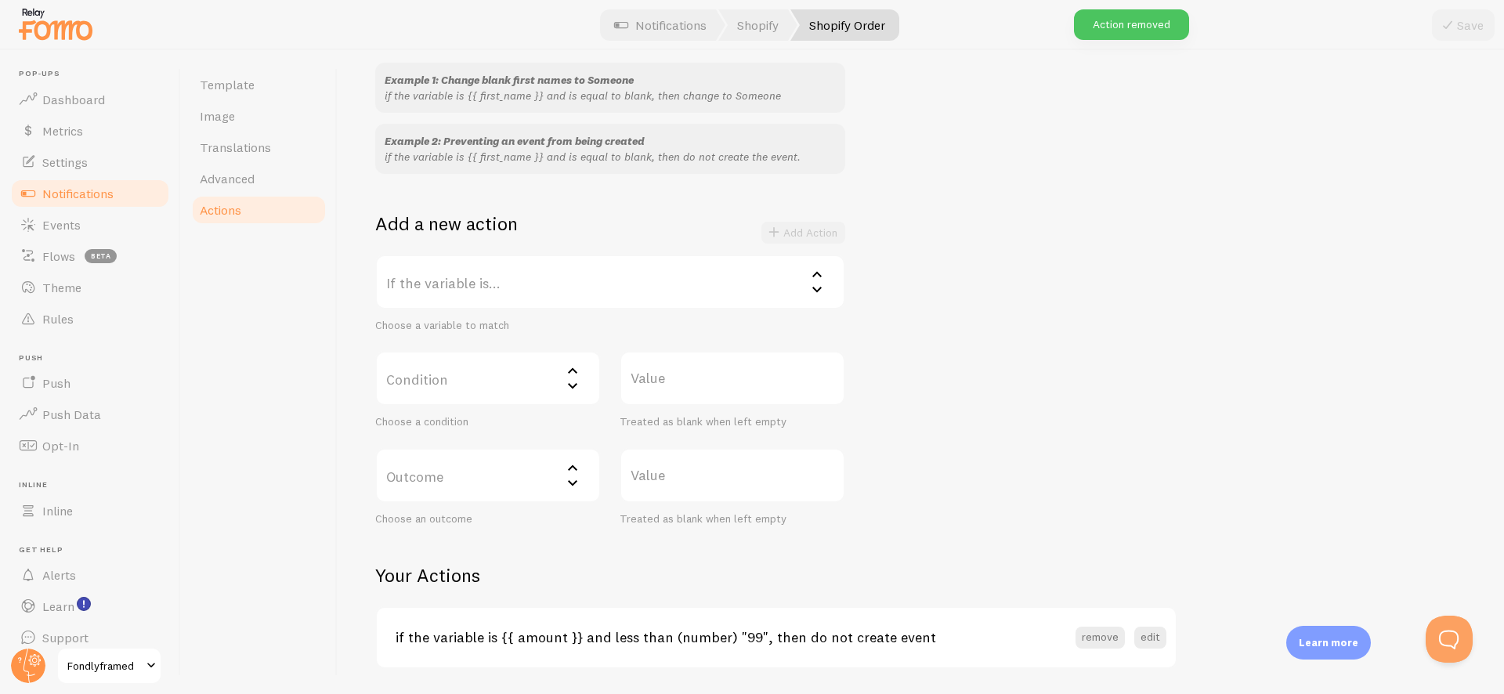
scroll to position [0, 0]
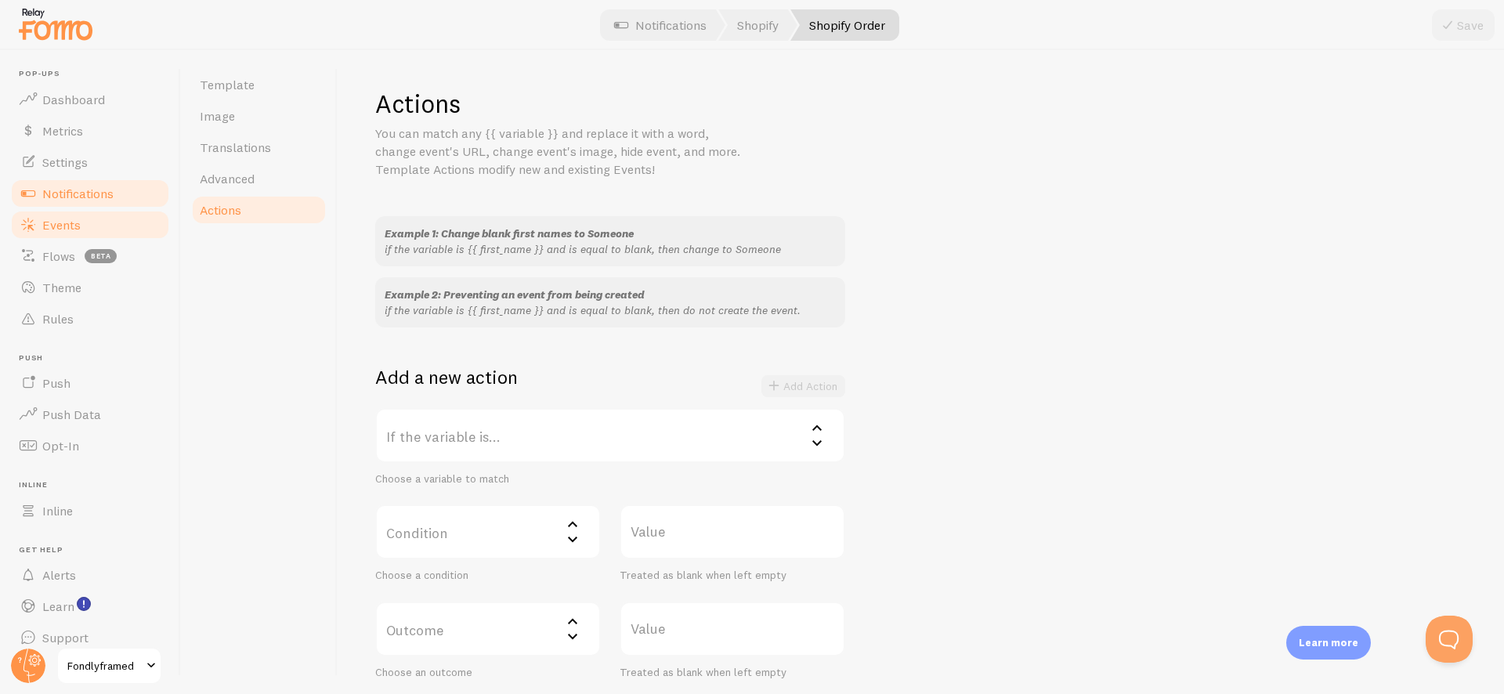
click at [55, 210] on link "Events" at bounding box center [89, 224] width 161 height 31
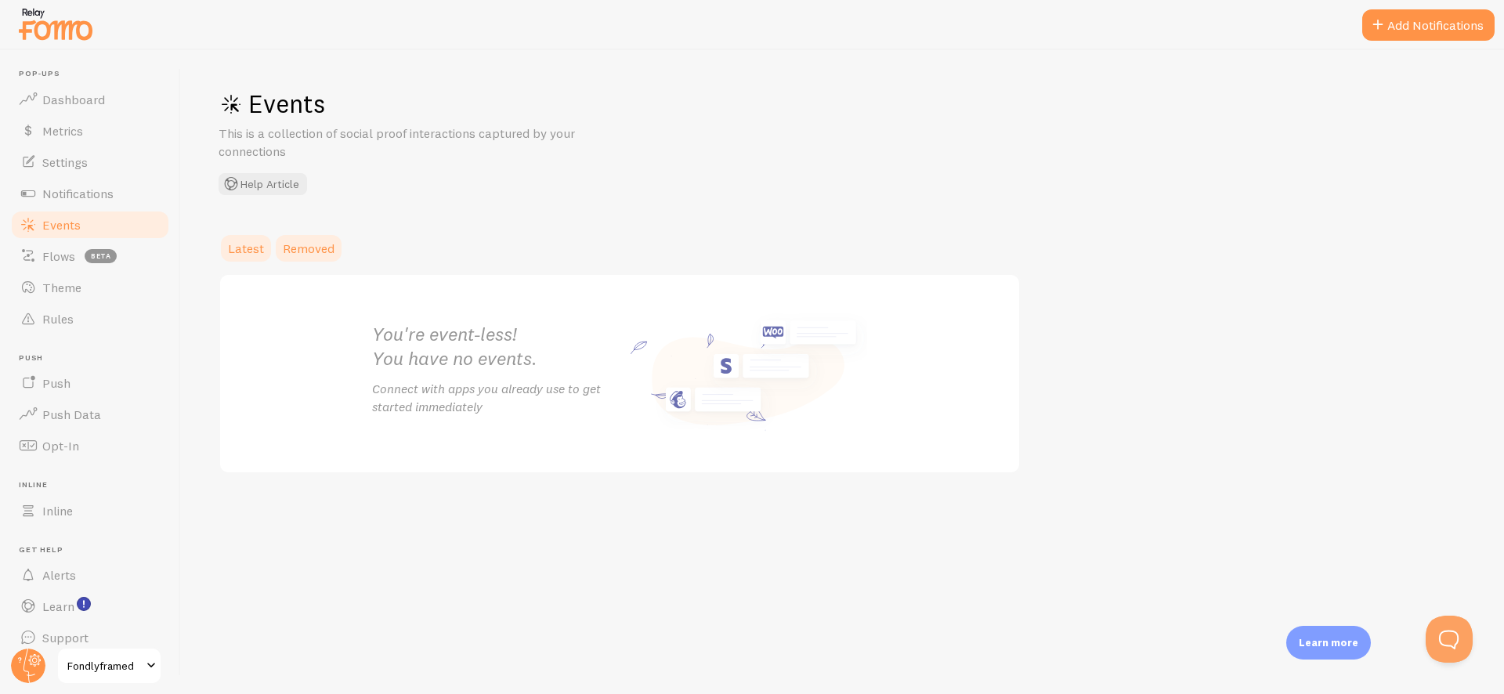
click at [316, 247] on span "Removed" at bounding box center [309, 249] width 52 height 16
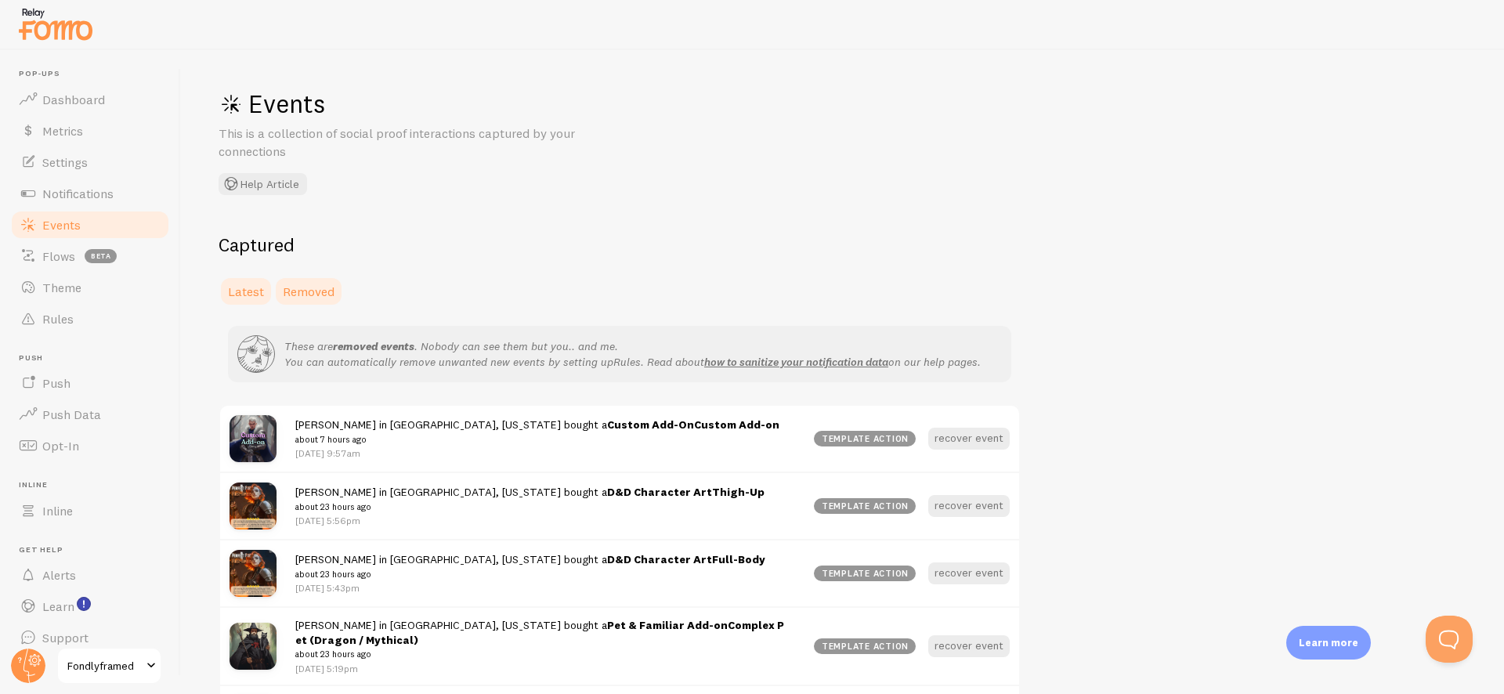
click at [251, 292] on span "Latest" at bounding box center [246, 292] width 36 height 16
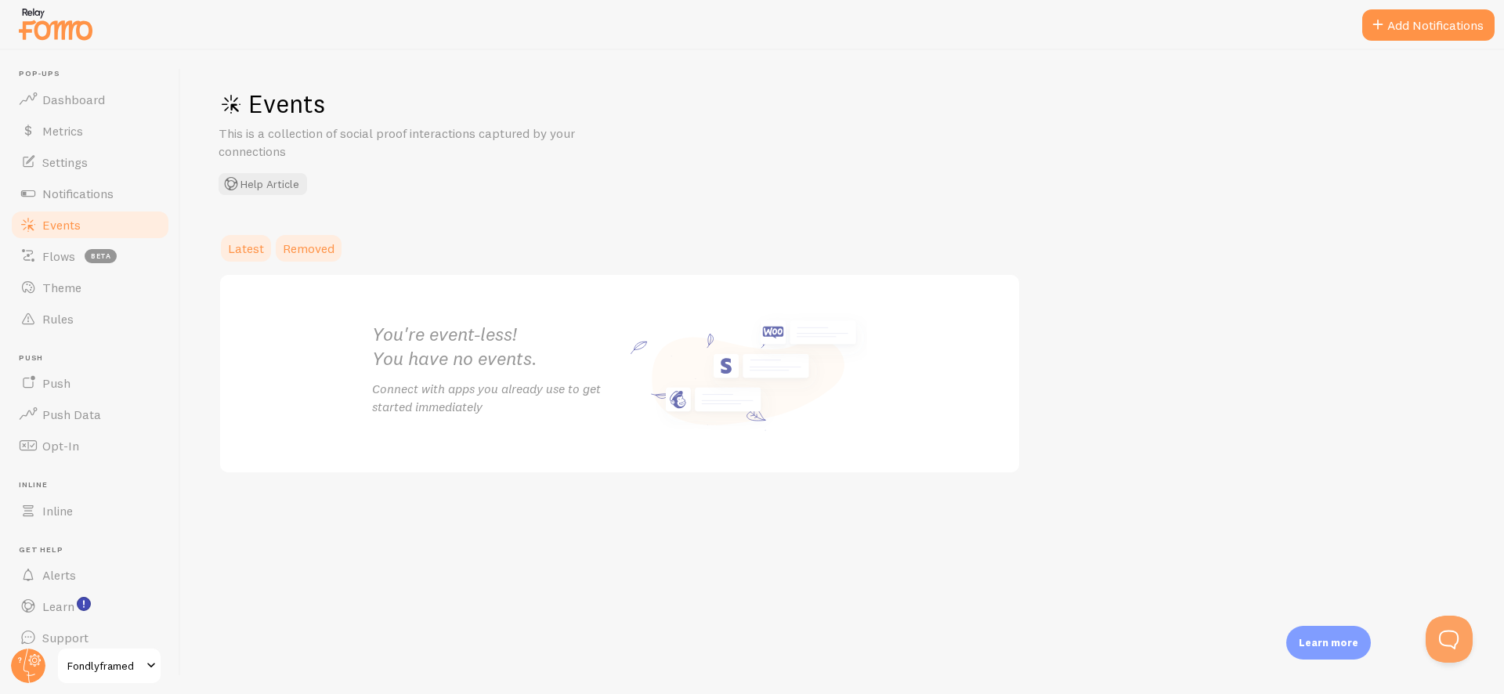
click at [320, 238] on link "Removed" at bounding box center [308, 248] width 71 height 31
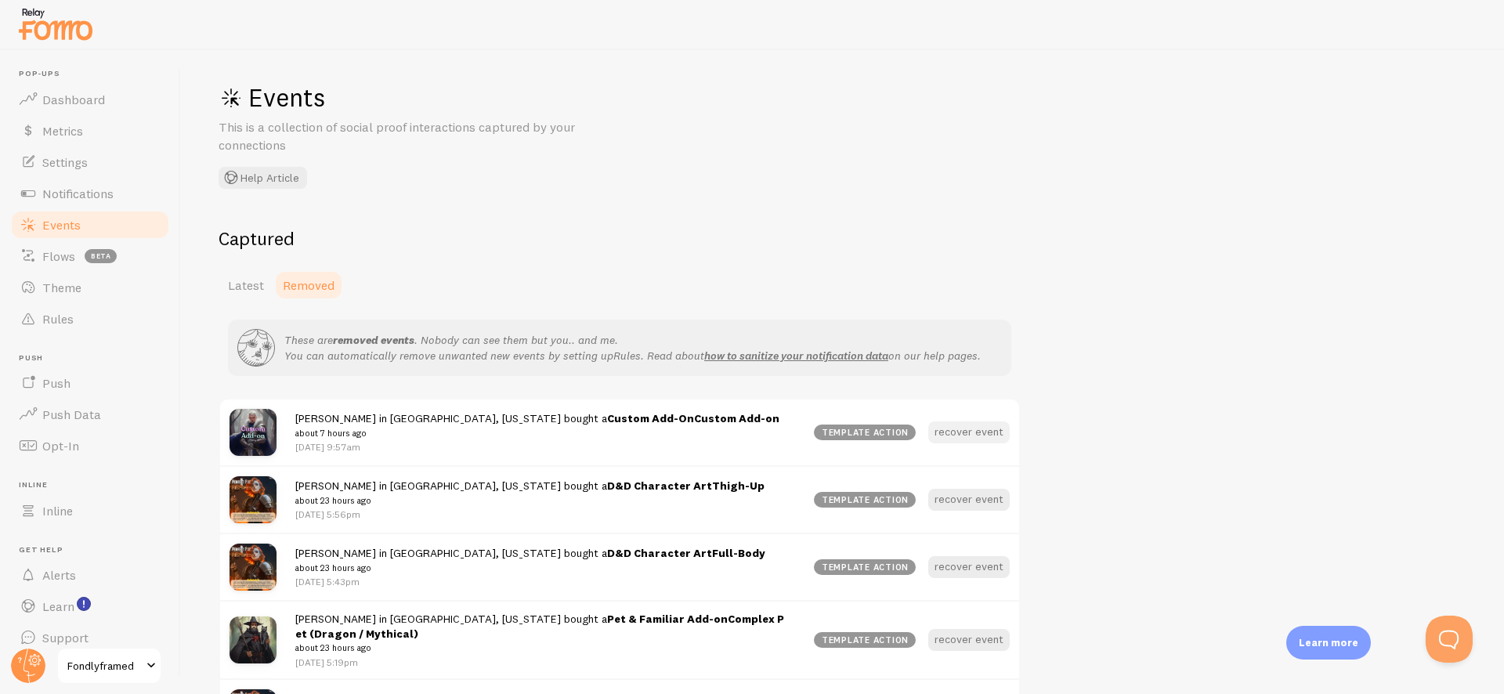
scroll to position [85, 0]
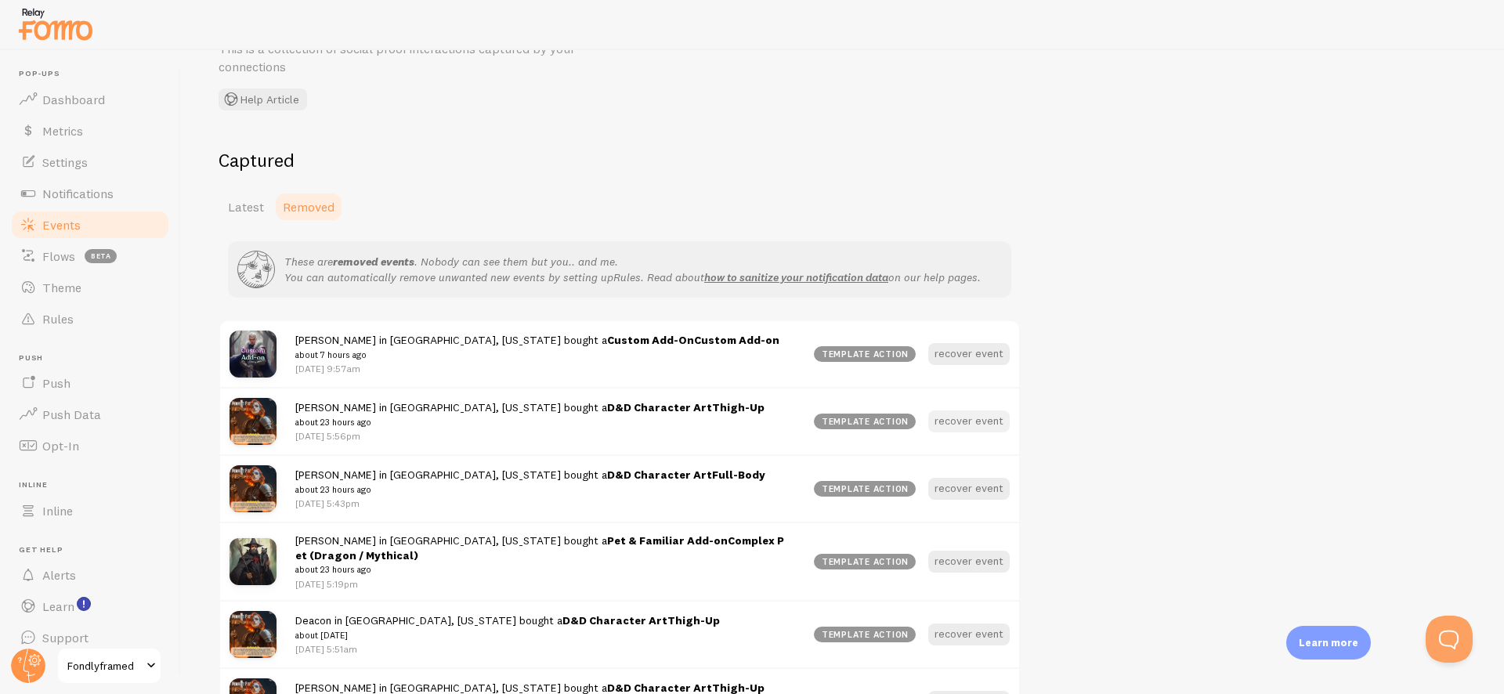
click at [971, 425] on button "recover event" at bounding box center [968, 422] width 81 height 22
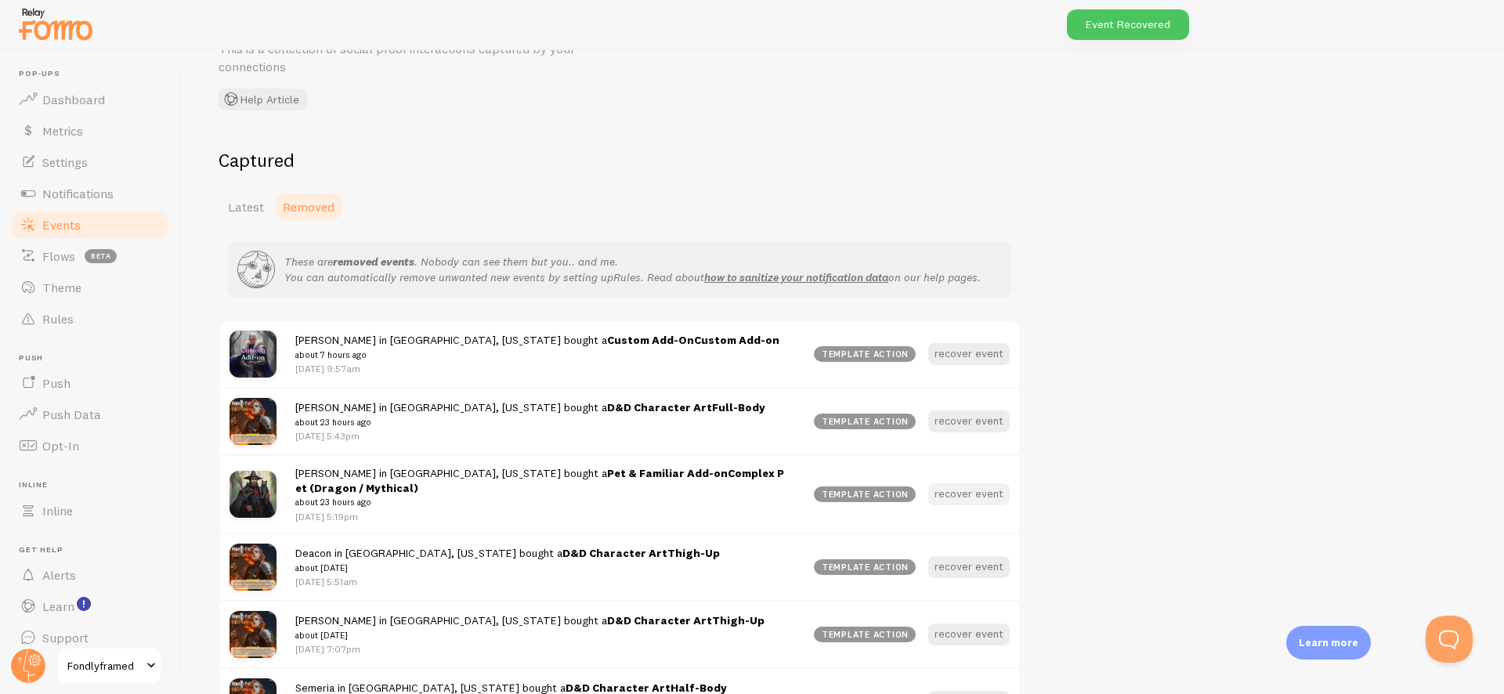
click at [977, 488] on button "recover event" at bounding box center [968, 494] width 81 height 22
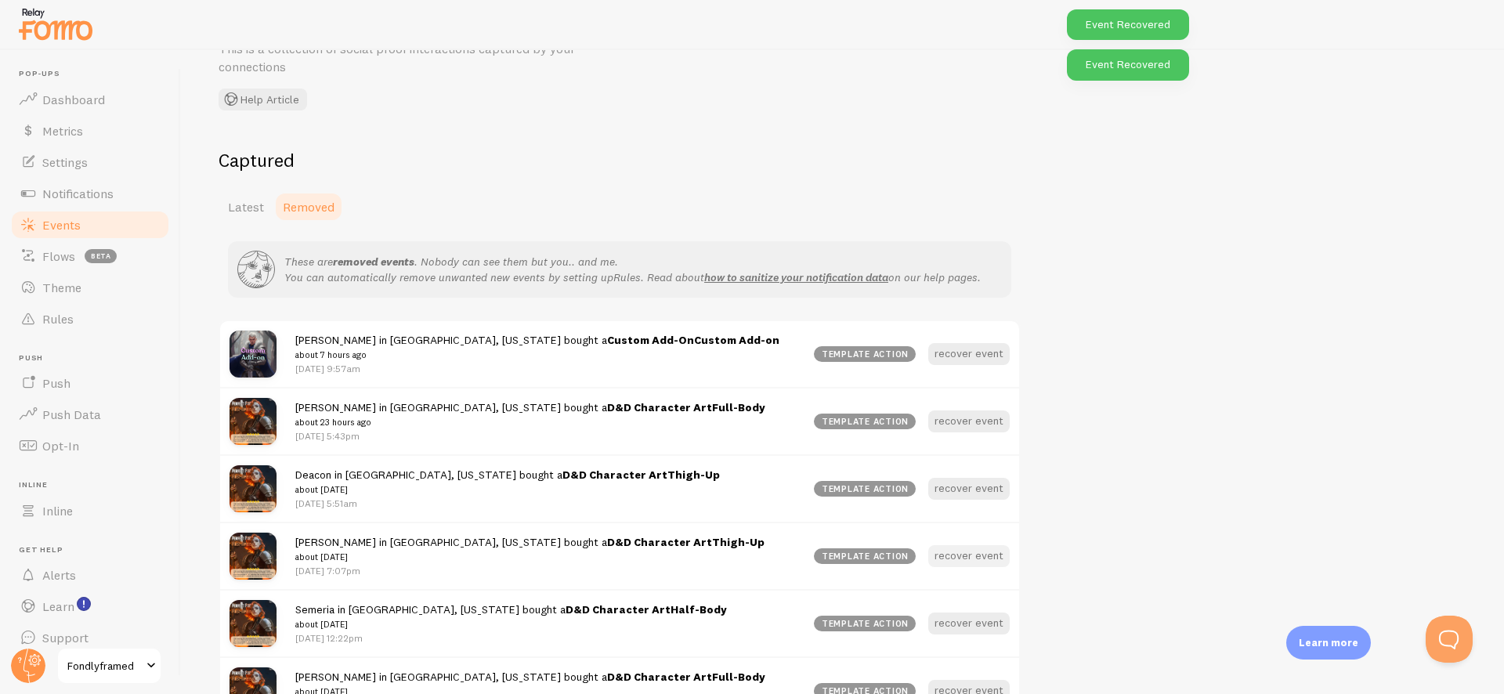
click at [963, 561] on button "recover event" at bounding box center [968, 556] width 81 height 22
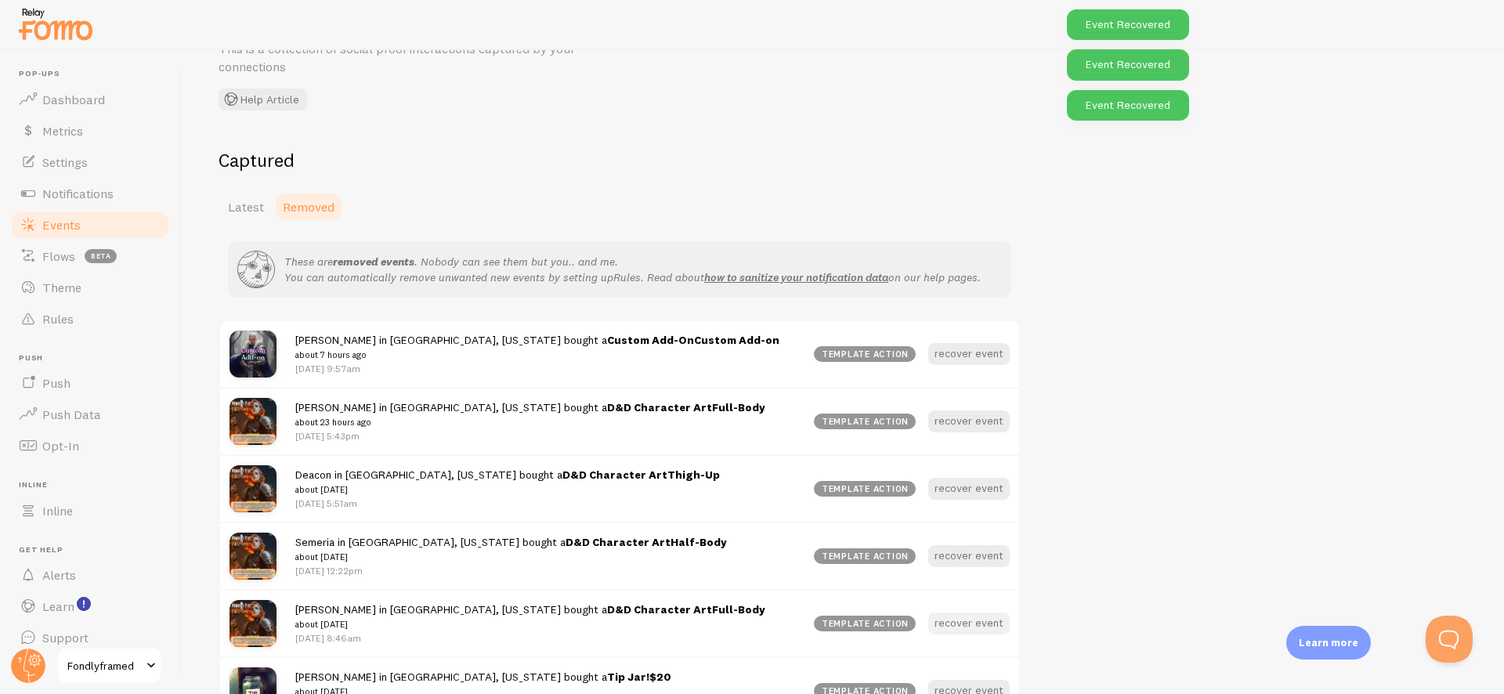
click at [961, 619] on button "recover event" at bounding box center [968, 624] width 81 height 22
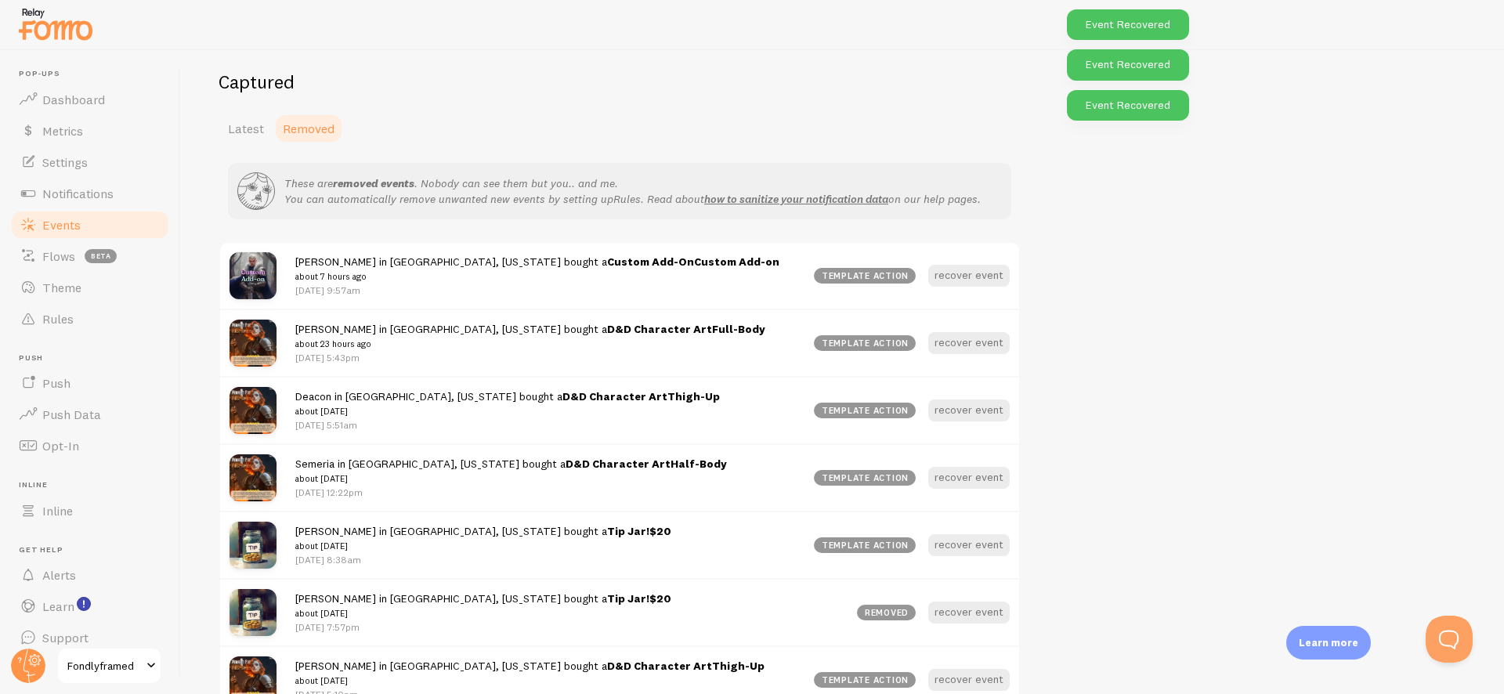
scroll to position [190, 0]
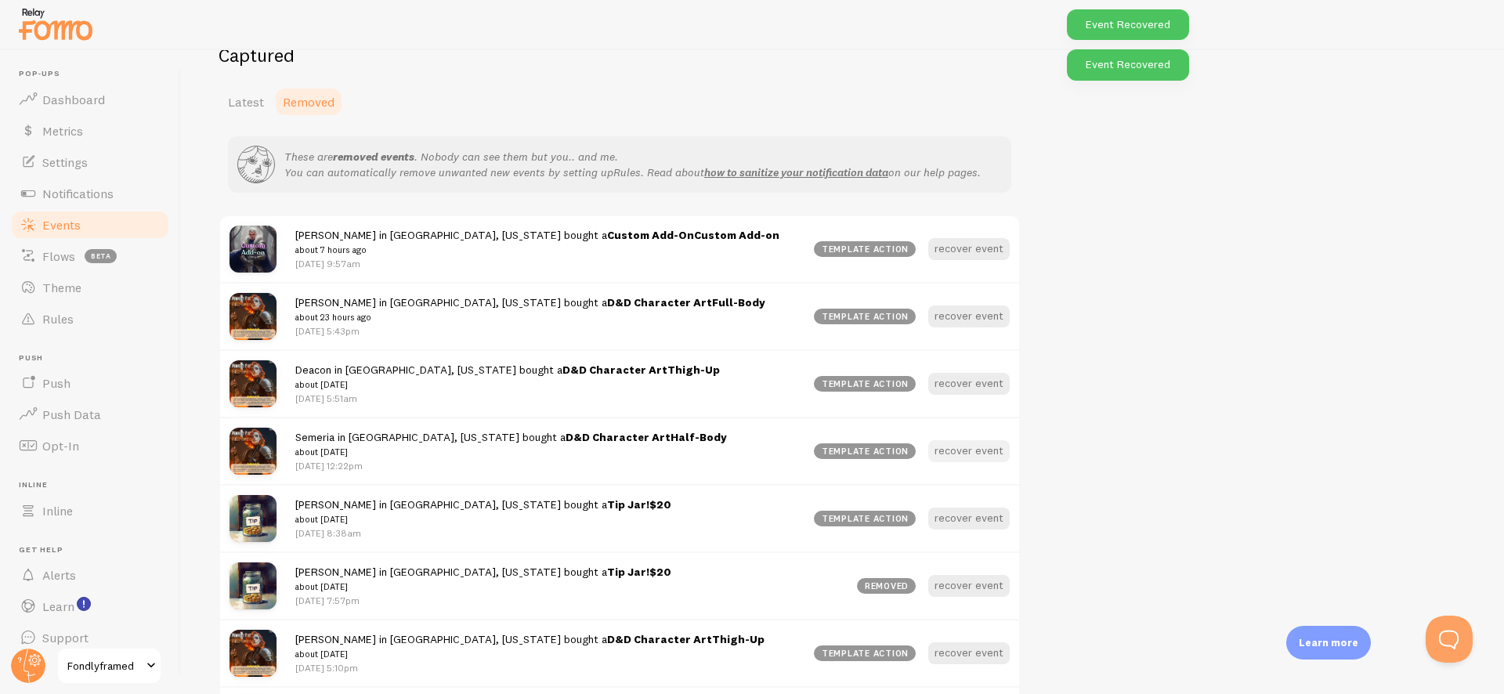
click at [957, 449] on button "recover event" at bounding box center [968, 451] width 81 height 22
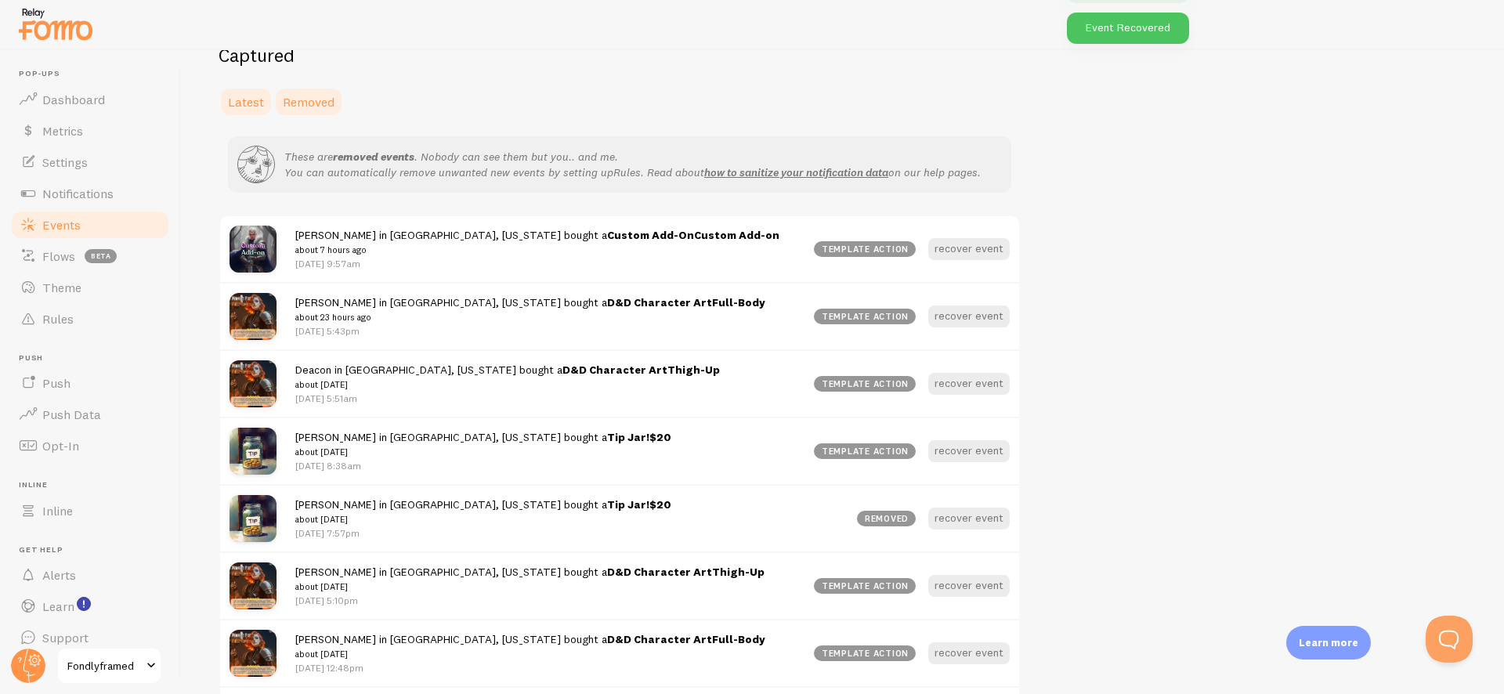
click at [253, 110] on link "Latest" at bounding box center [246, 101] width 55 height 31
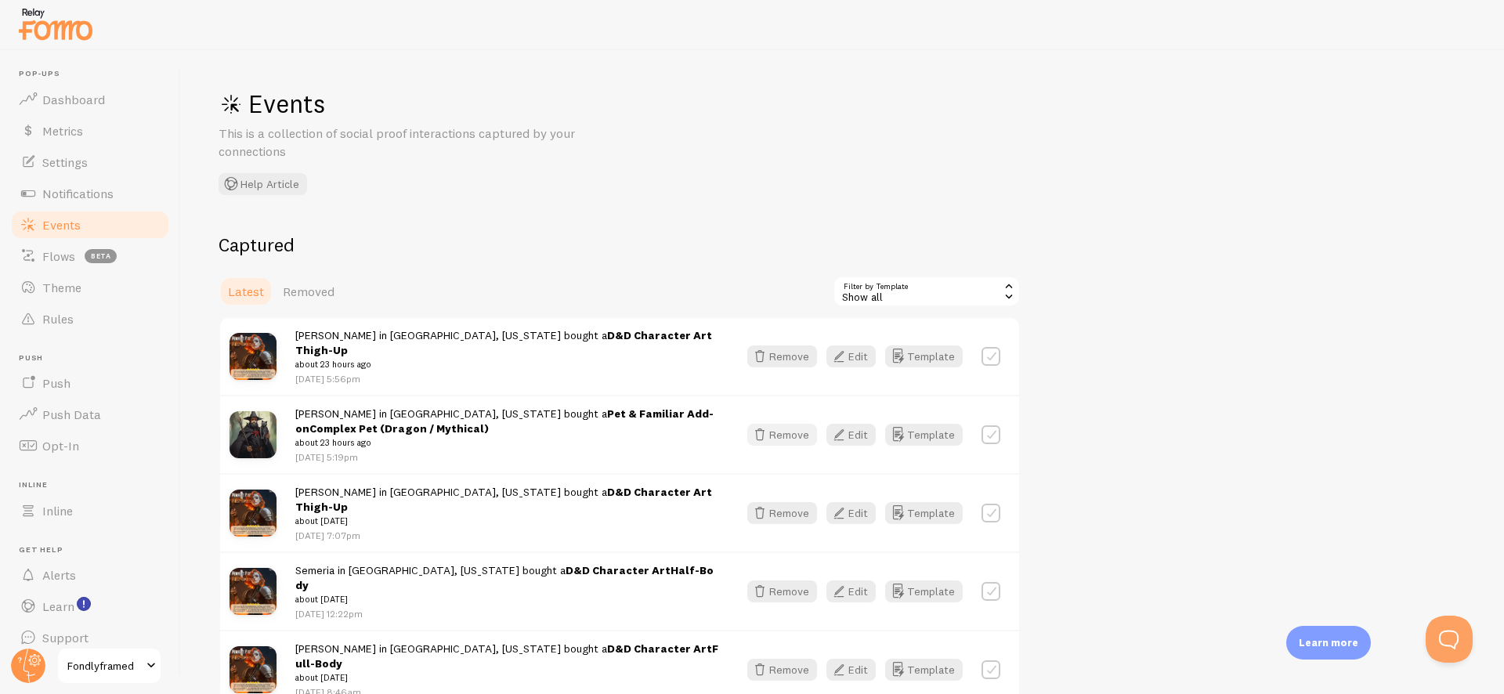
click at [778, 432] on button "Remove" at bounding box center [782, 435] width 70 height 22
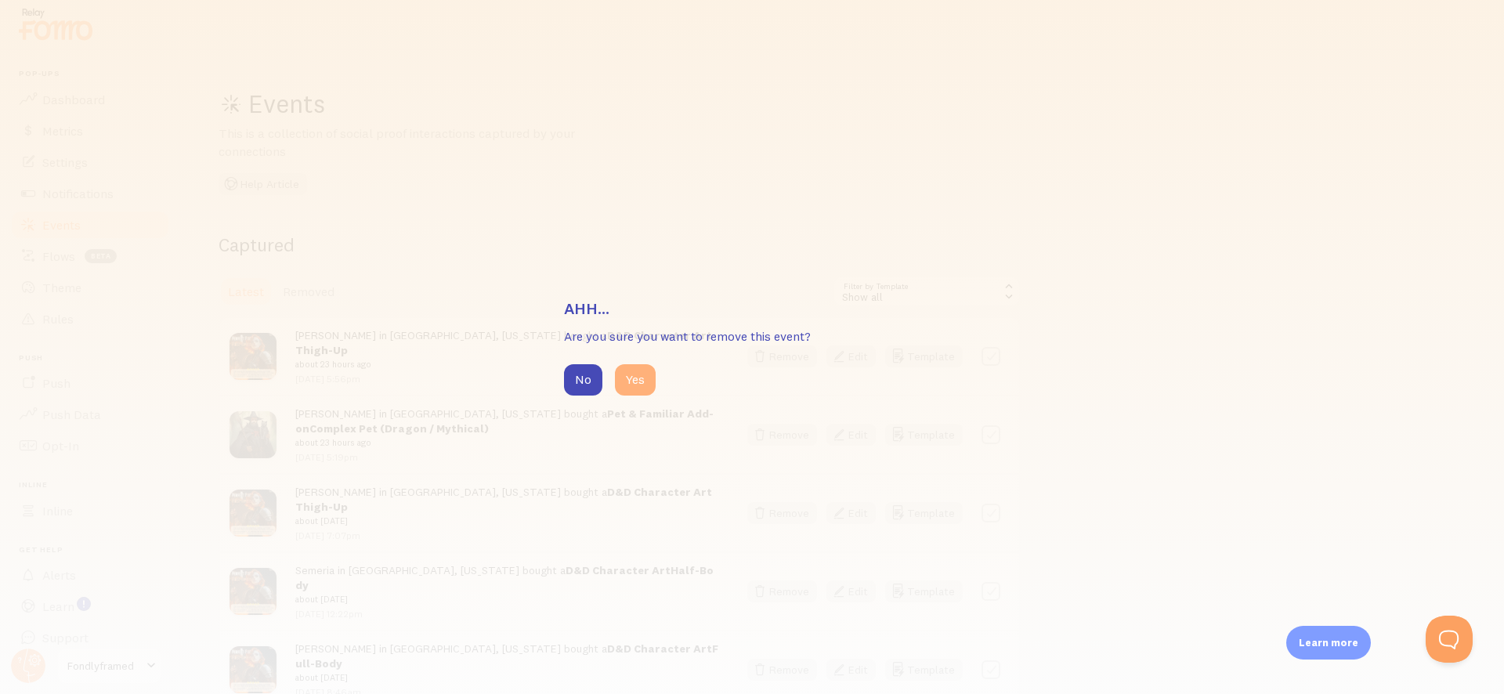
click at [618, 388] on button "Yes" at bounding box center [635, 379] width 41 height 31
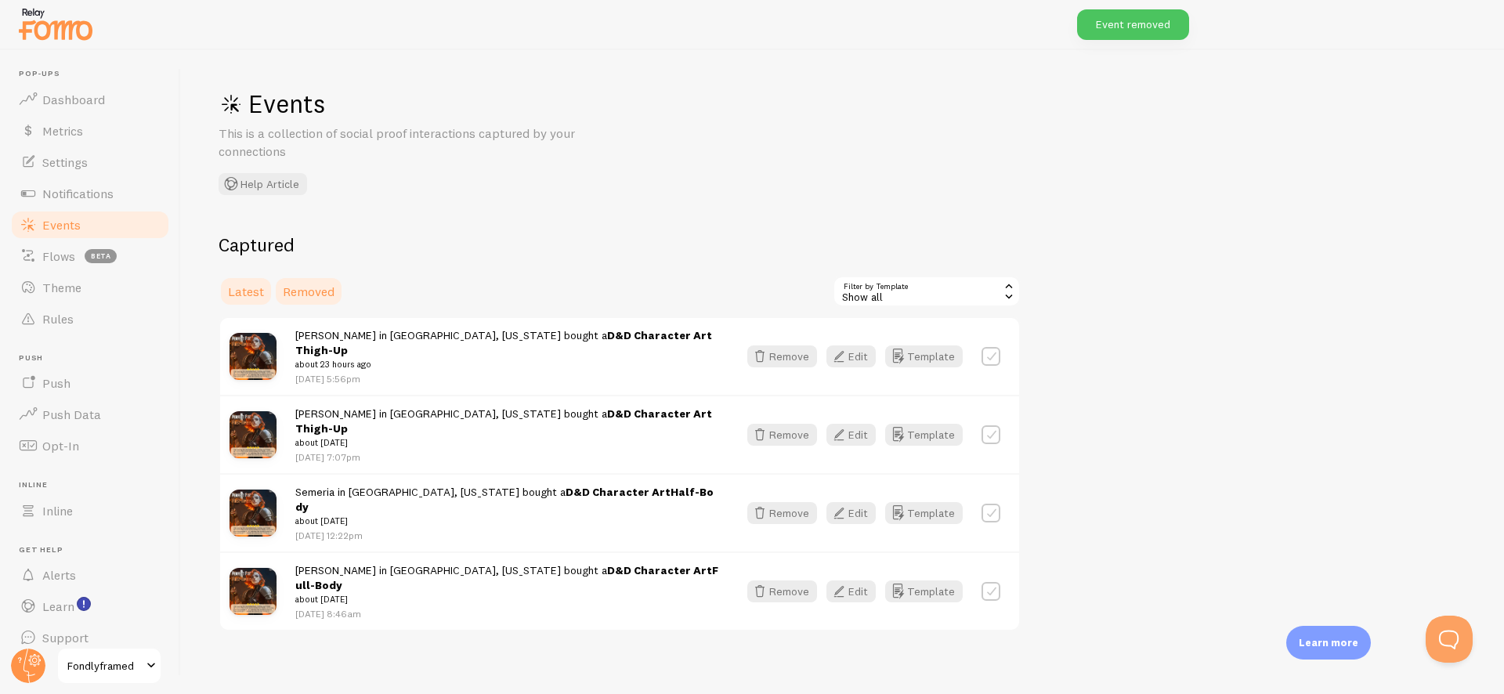
click at [321, 289] on span "Removed" at bounding box center [309, 292] width 52 height 16
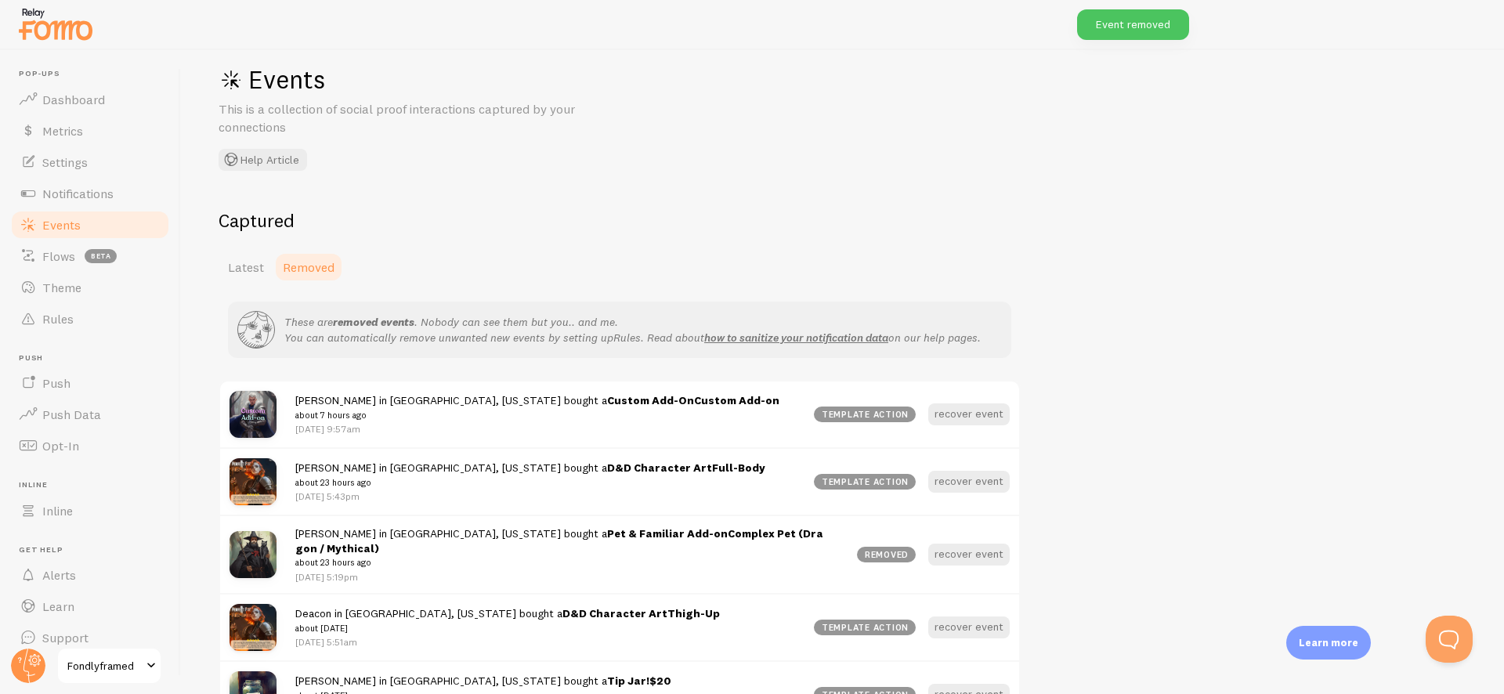
scroll to position [60, 0]
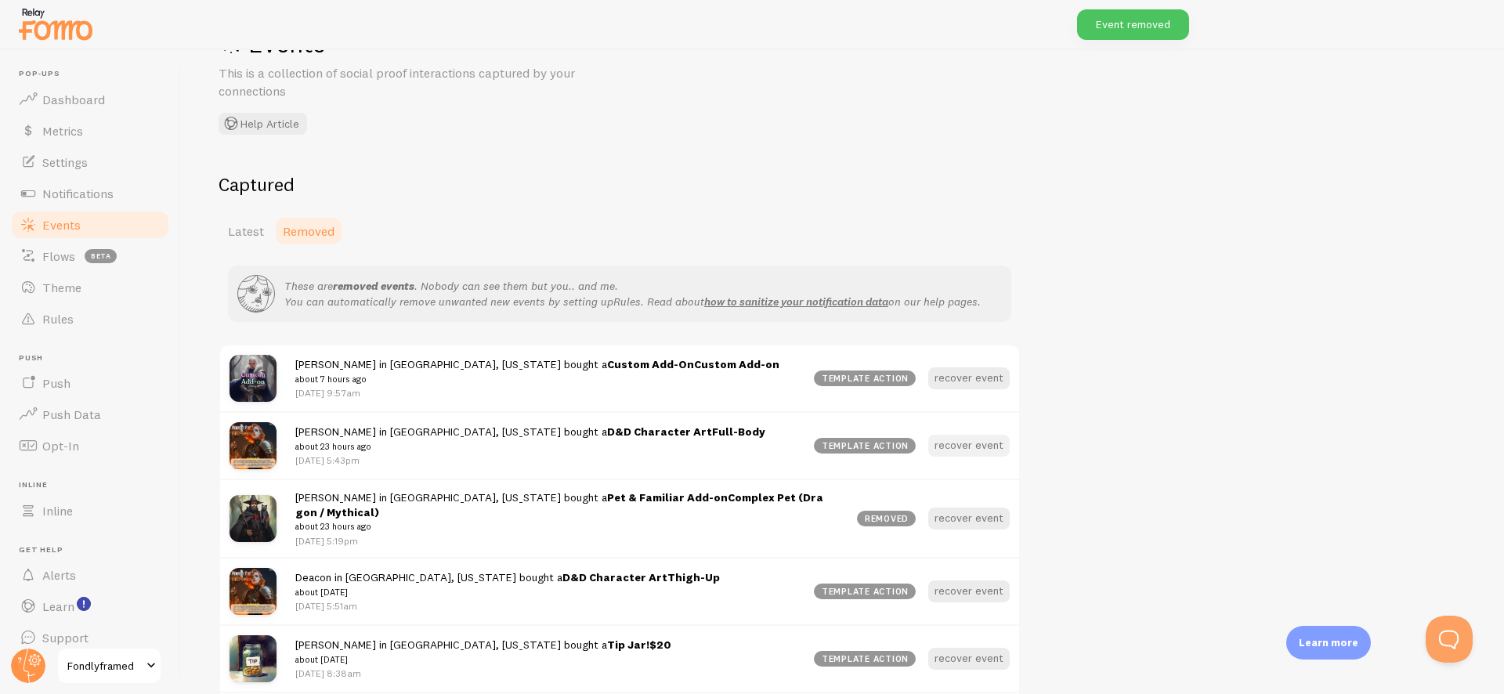
click at [944, 450] on button "recover event" at bounding box center [968, 446] width 81 height 22
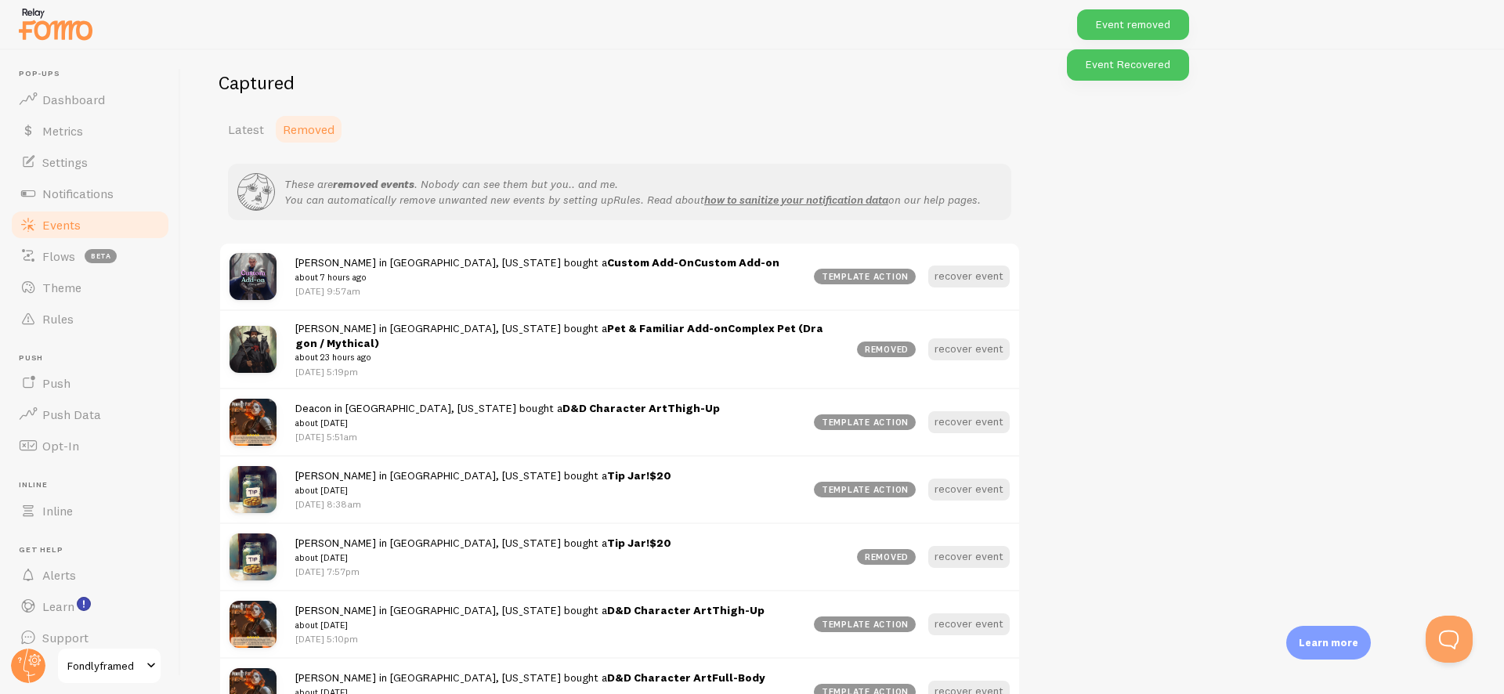
scroll to position [168, 0]
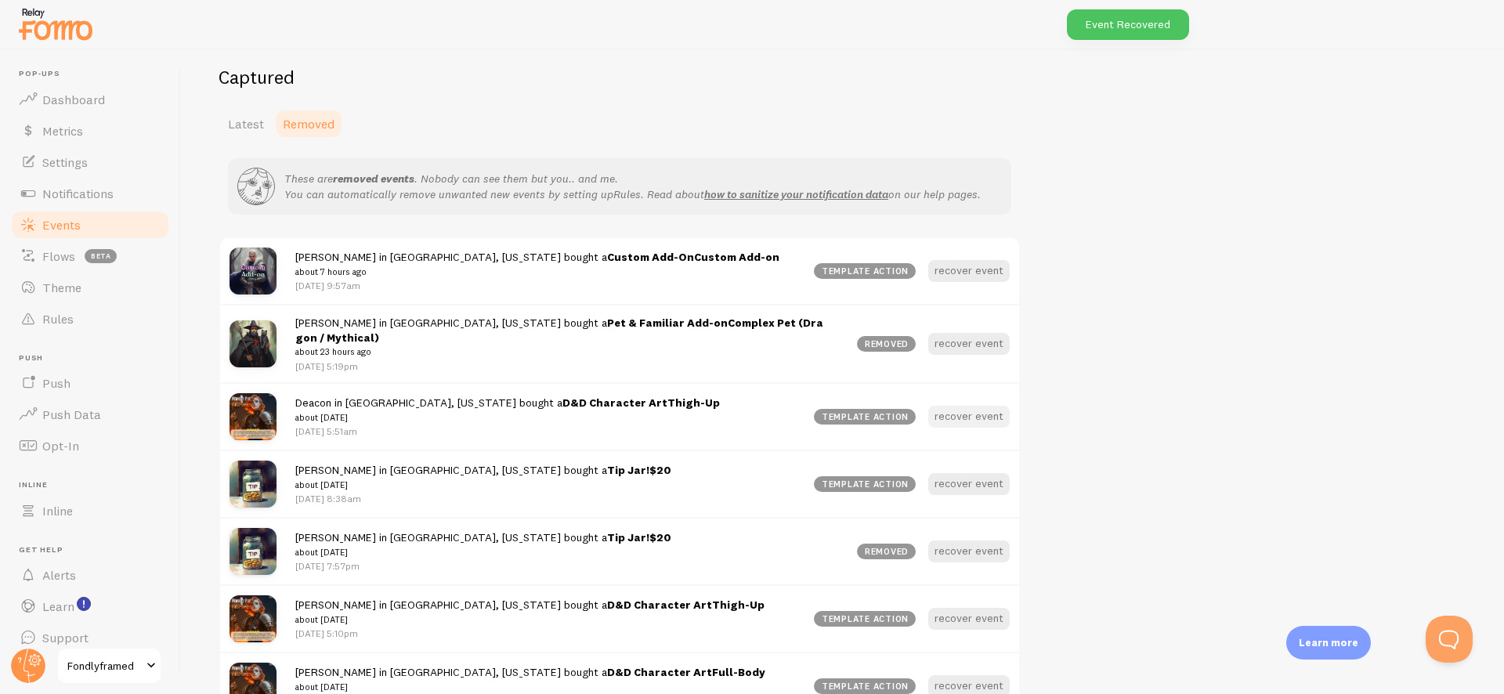
click at [981, 415] on button "recover event" at bounding box center [968, 417] width 81 height 22
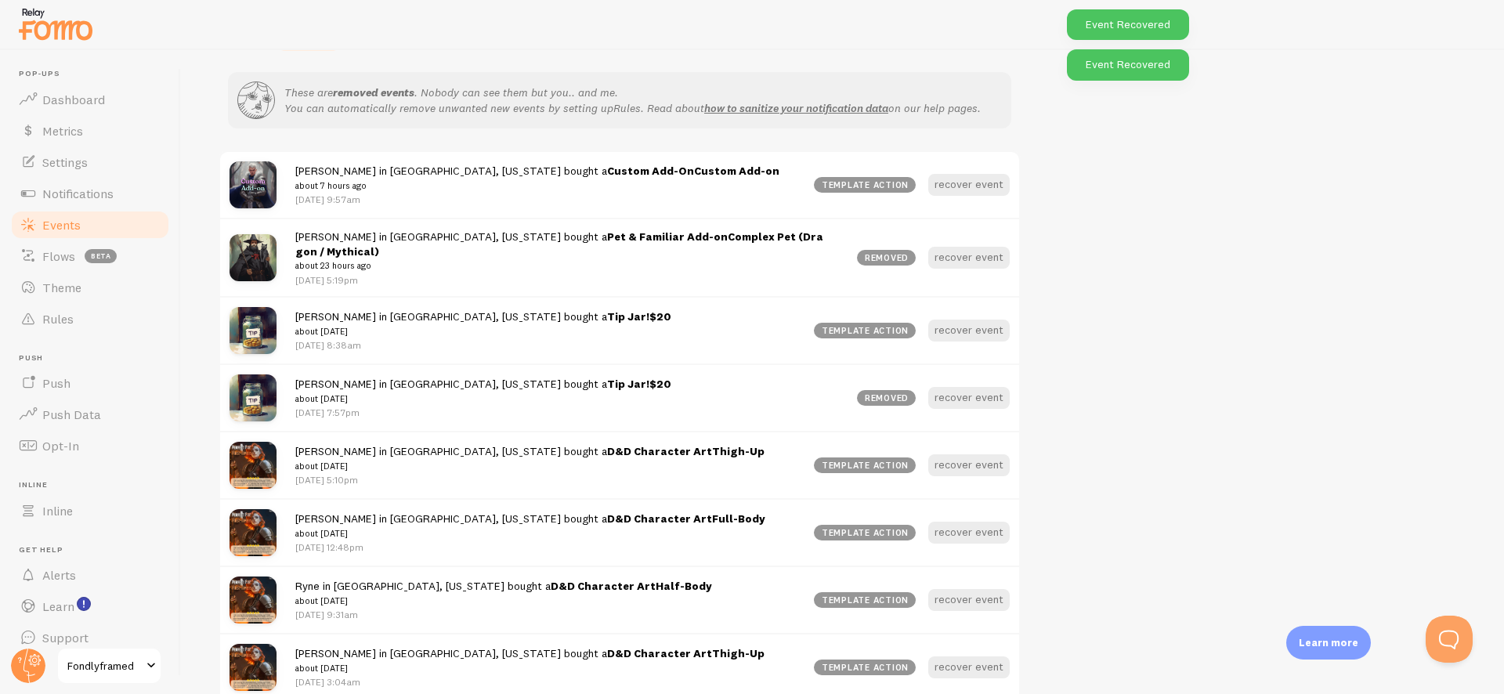
scroll to position [272, 0]
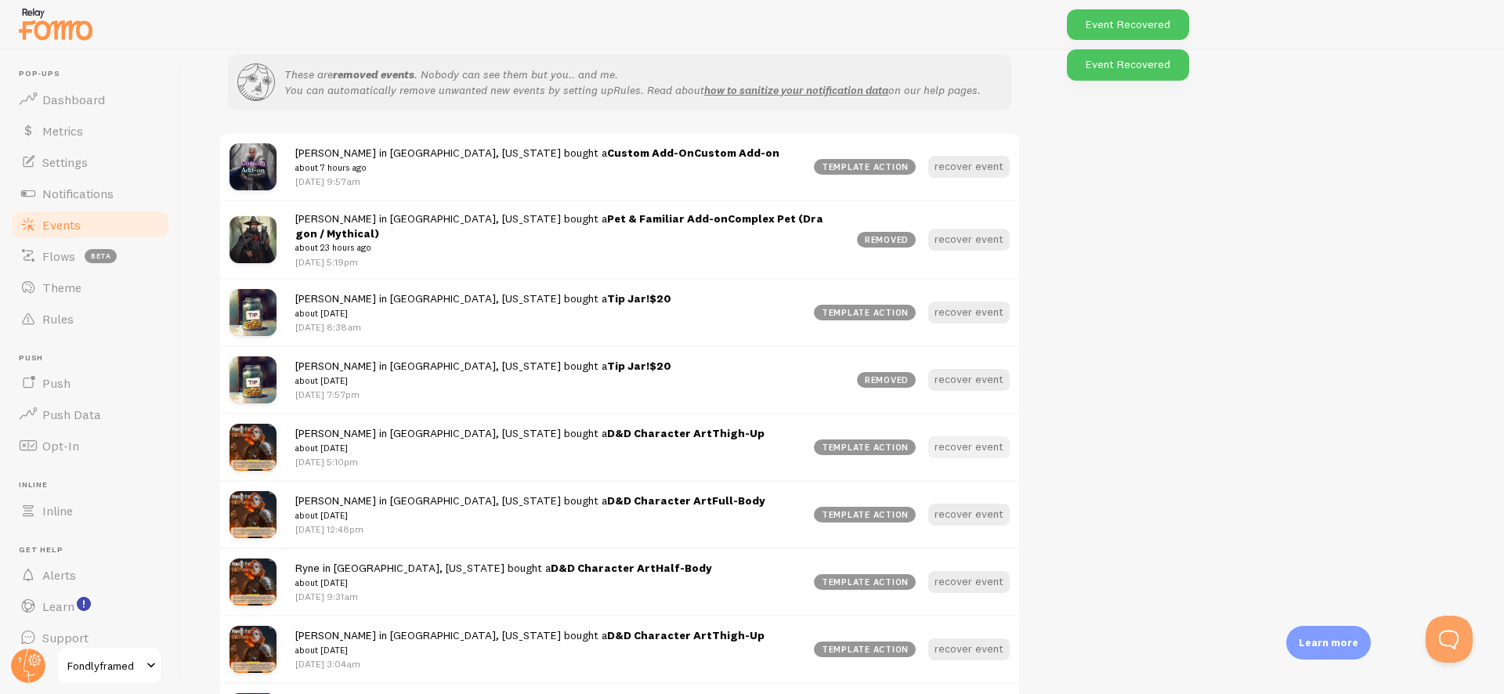
click at [966, 443] on button "recover event" at bounding box center [968, 447] width 81 height 22
click at [974, 504] on button "recover event" at bounding box center [968, 515] width 81 height 22
click at [966, 436] on button "recover event" at bounding box center [968, 447] width 81 height 22
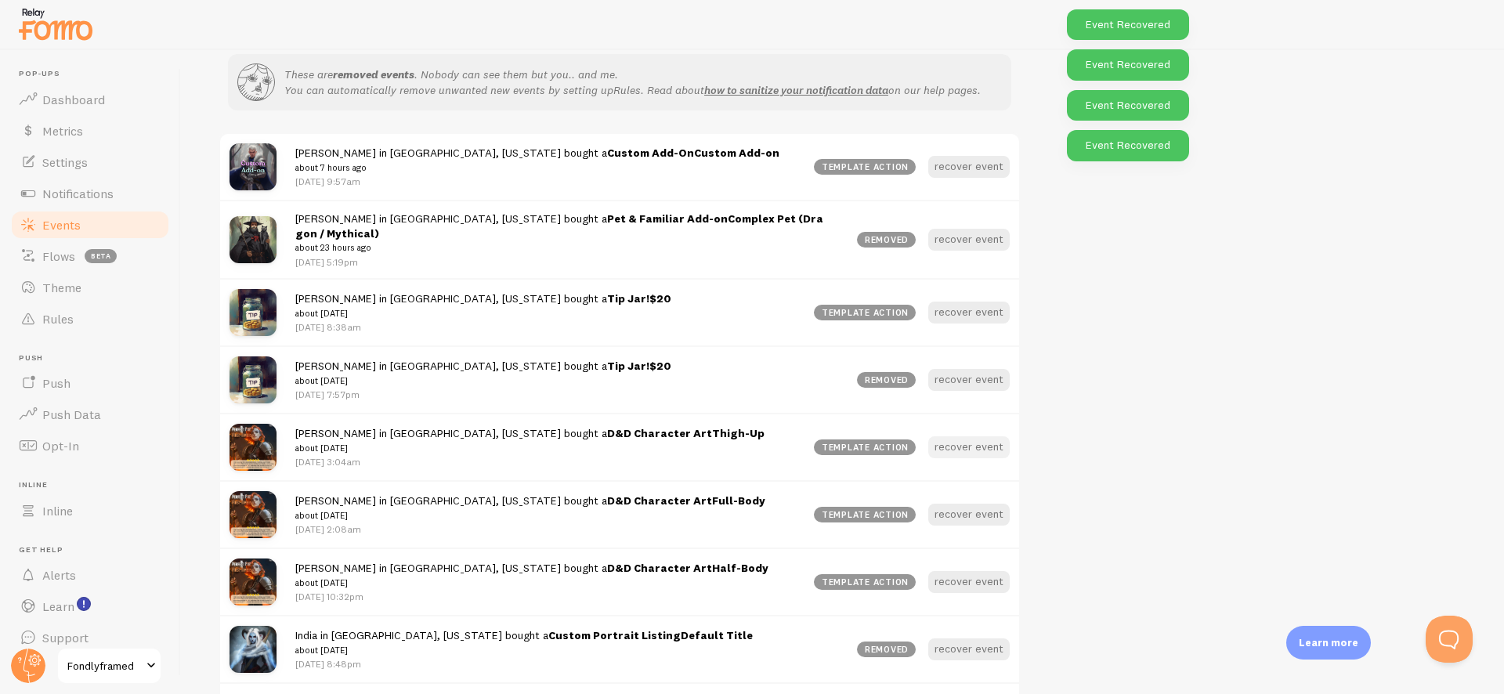
click at [968, 442] on button "recover event" at bounding box center [968, 447] width 81 height 22
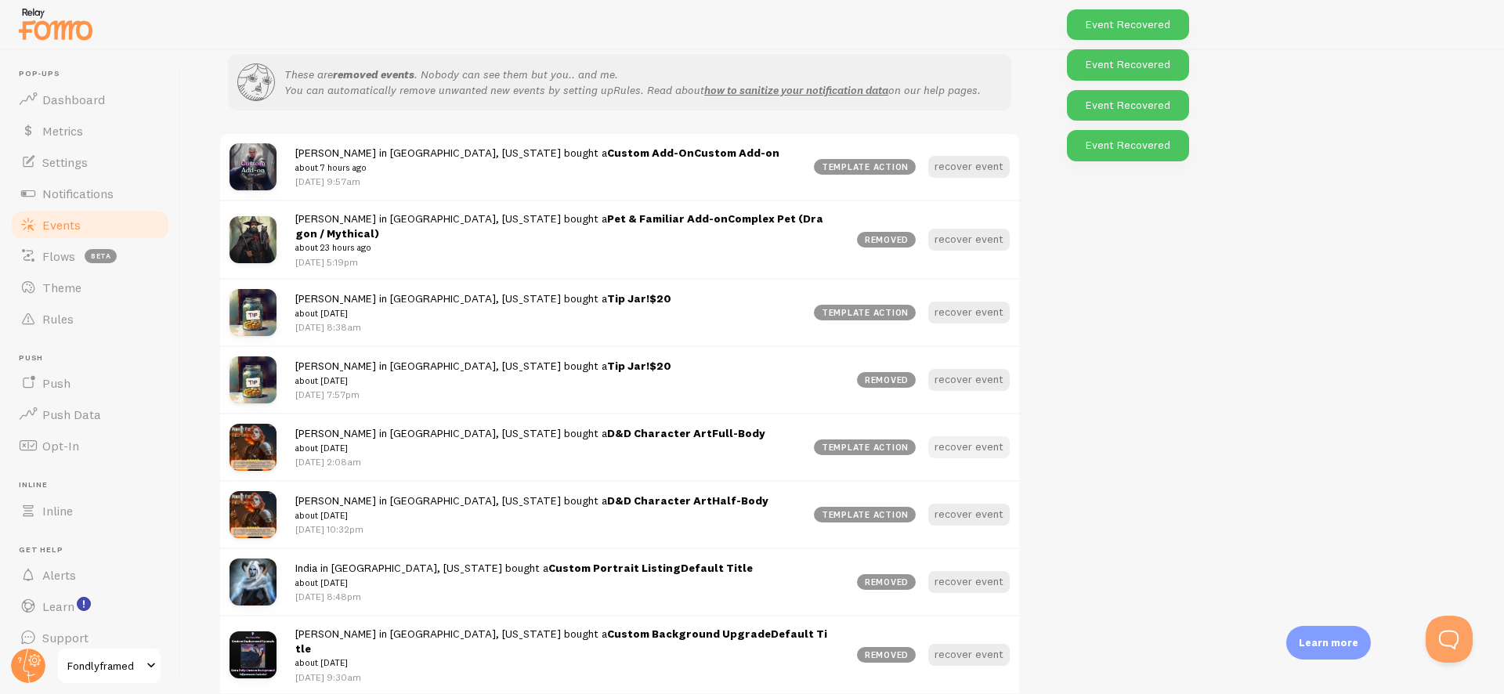
click at [968, 440] on button "recover event" at bounding box center [968, 447] width 81 height 22
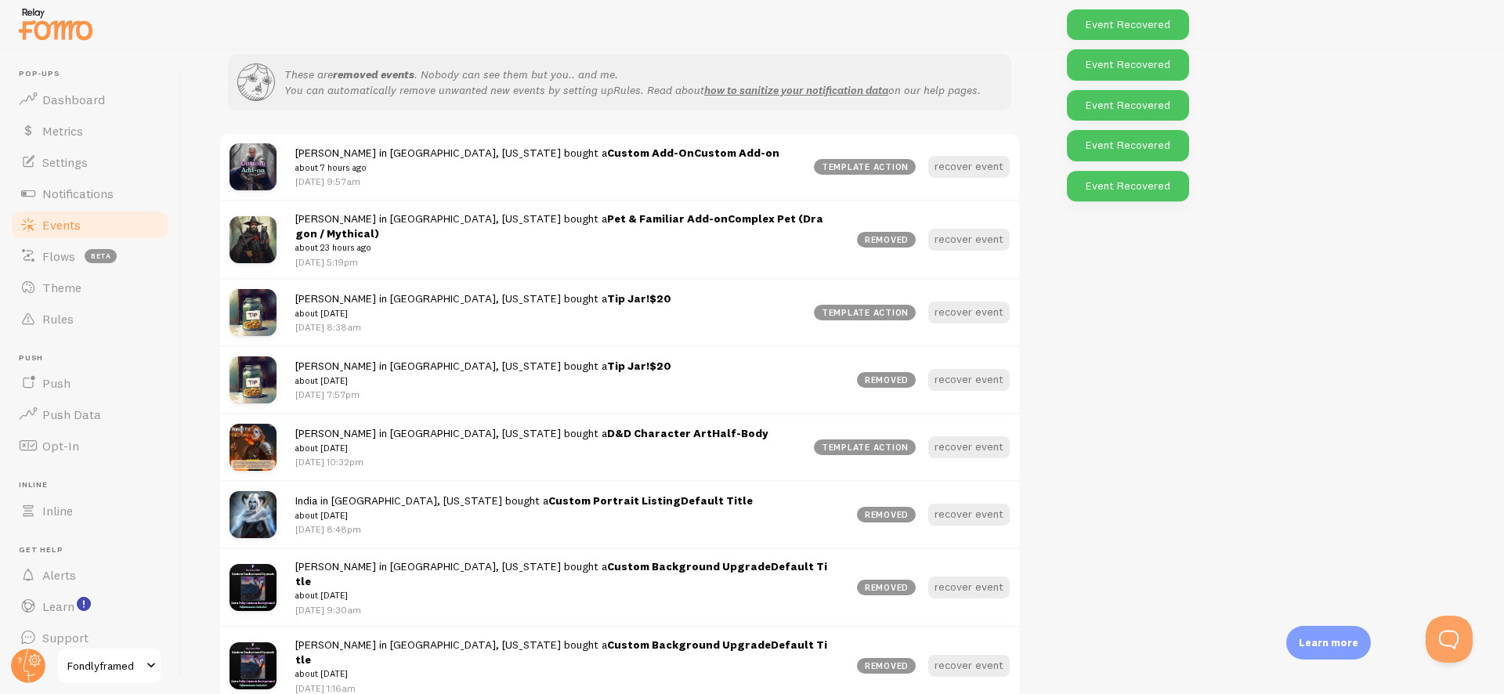
click at [968, 440] on button "recover event" at bounding box center [968, 447] width 81 height 22
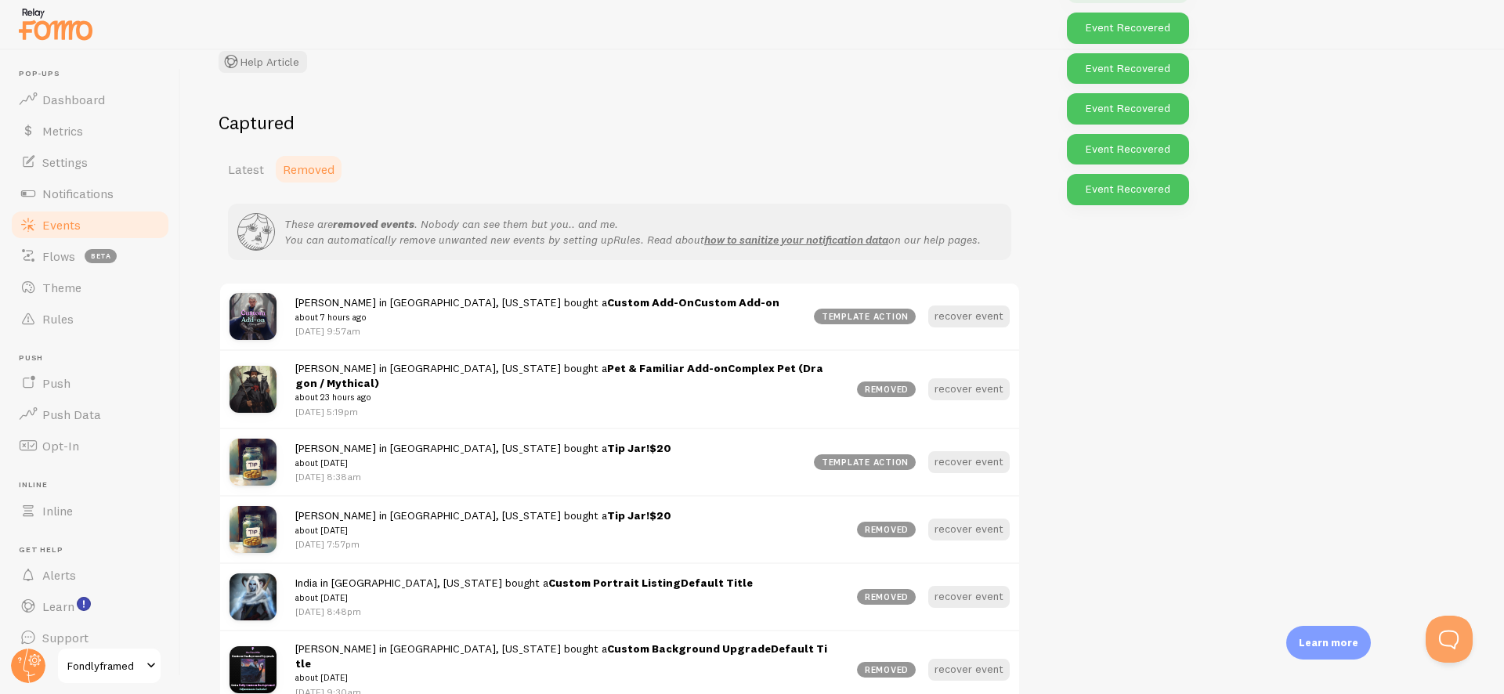
scroll to position [0, 0]
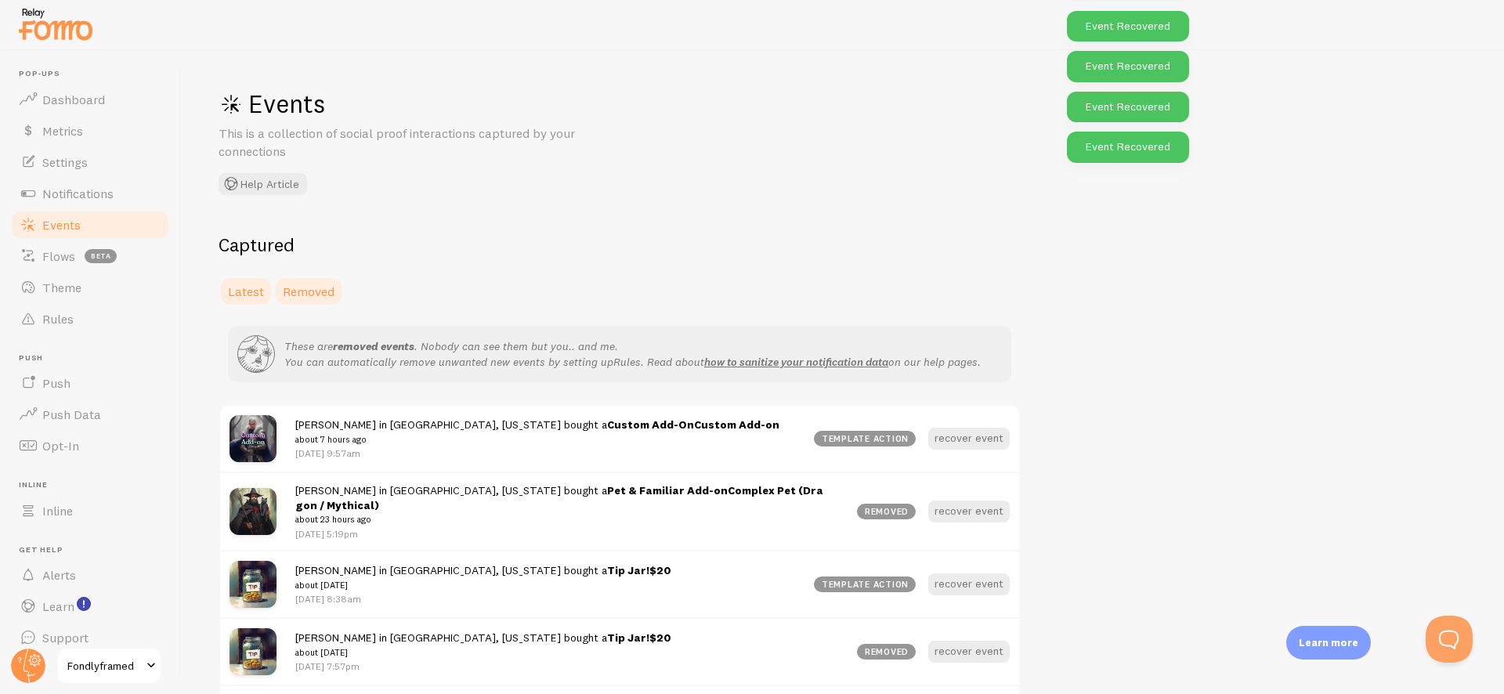
click at [232, 291] on span "Latest" at bounding box center [246, 292] width 36 height 16
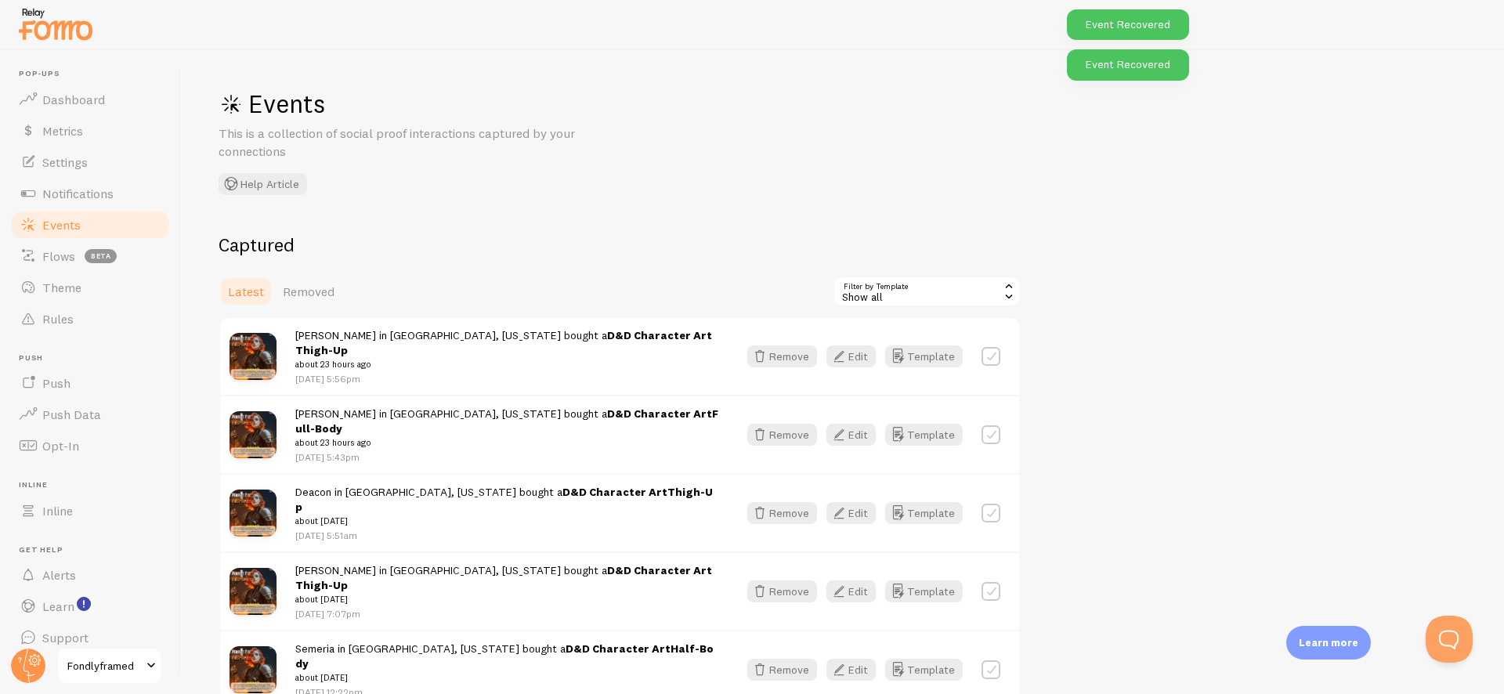
click at [660, 164] on div "Events This is a collection of social proof interactions captured by your conne…" at bounding box center [454, 141] width 470 height 107
click at [891, 356] on icon "button" at bounding box center [897, 356] width 19 height 19
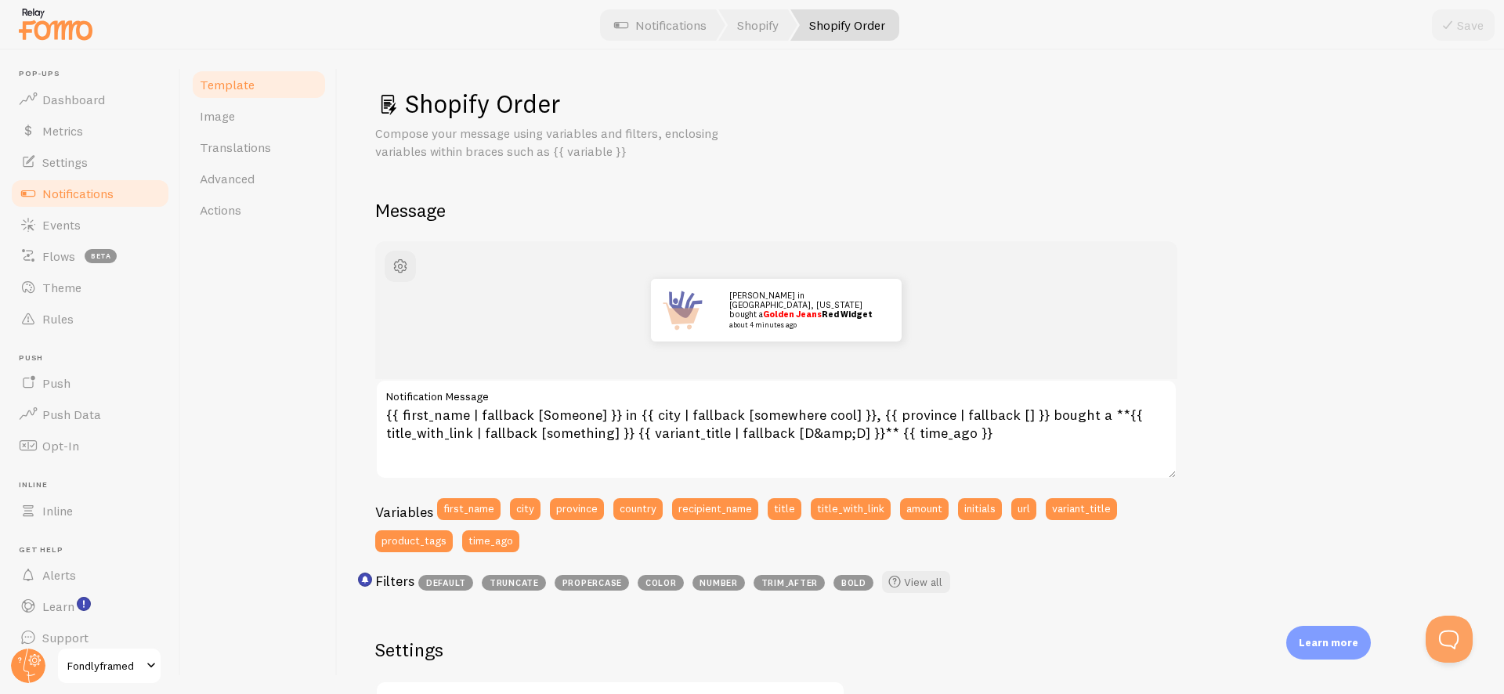
click at [829, 165] on div "Shopify Order Compose your message using variables and filters, enclosing varia…" at bounding box center [920, 612] width 1091 height 1048
click at [11, 99] on link "Dashboard" at bounding box center [89, 99] width 161 height 31
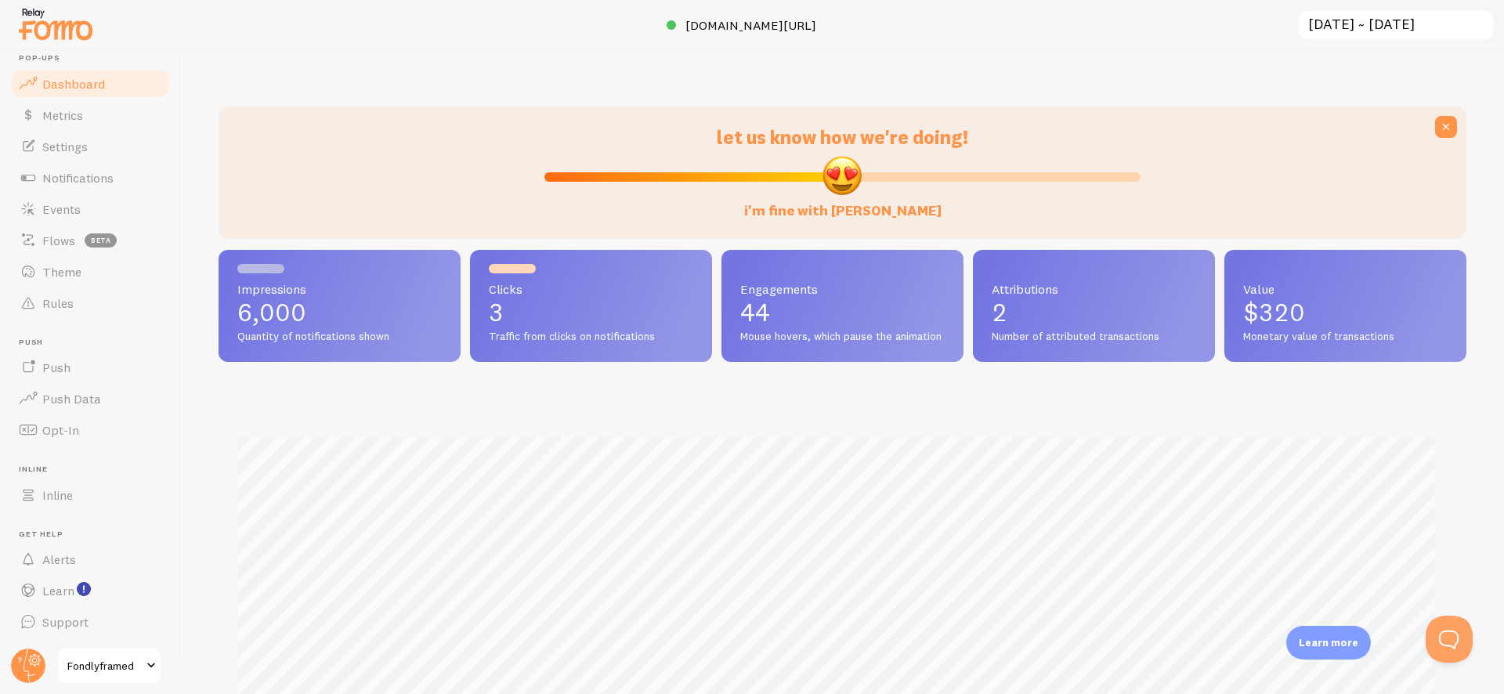
scroll to position [812, 0]
